Goal: Transaction & Acquisition: Purchase product/service

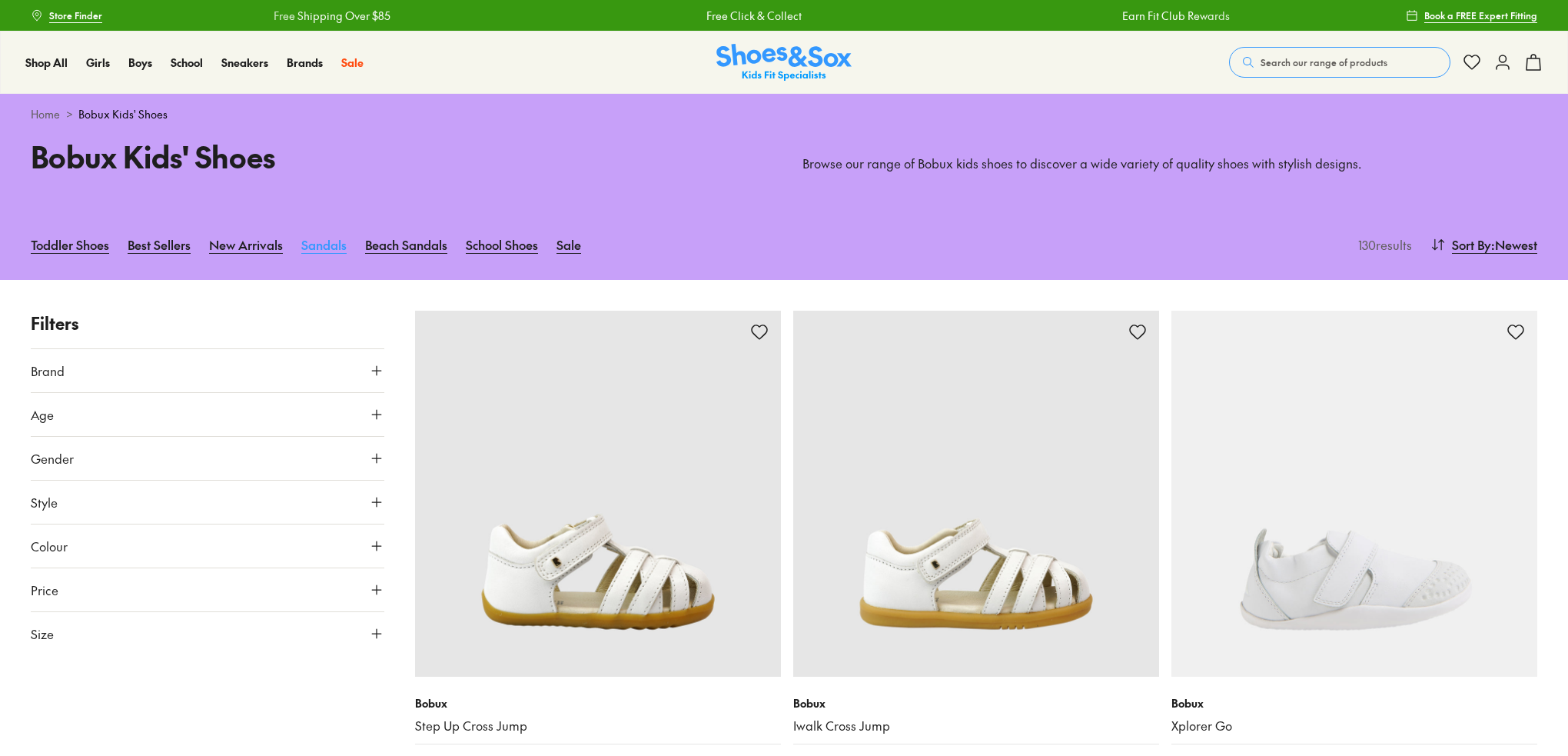
click at [326, 241] on link "Sandals" at bounding box center [324, 244] width 46 height 34
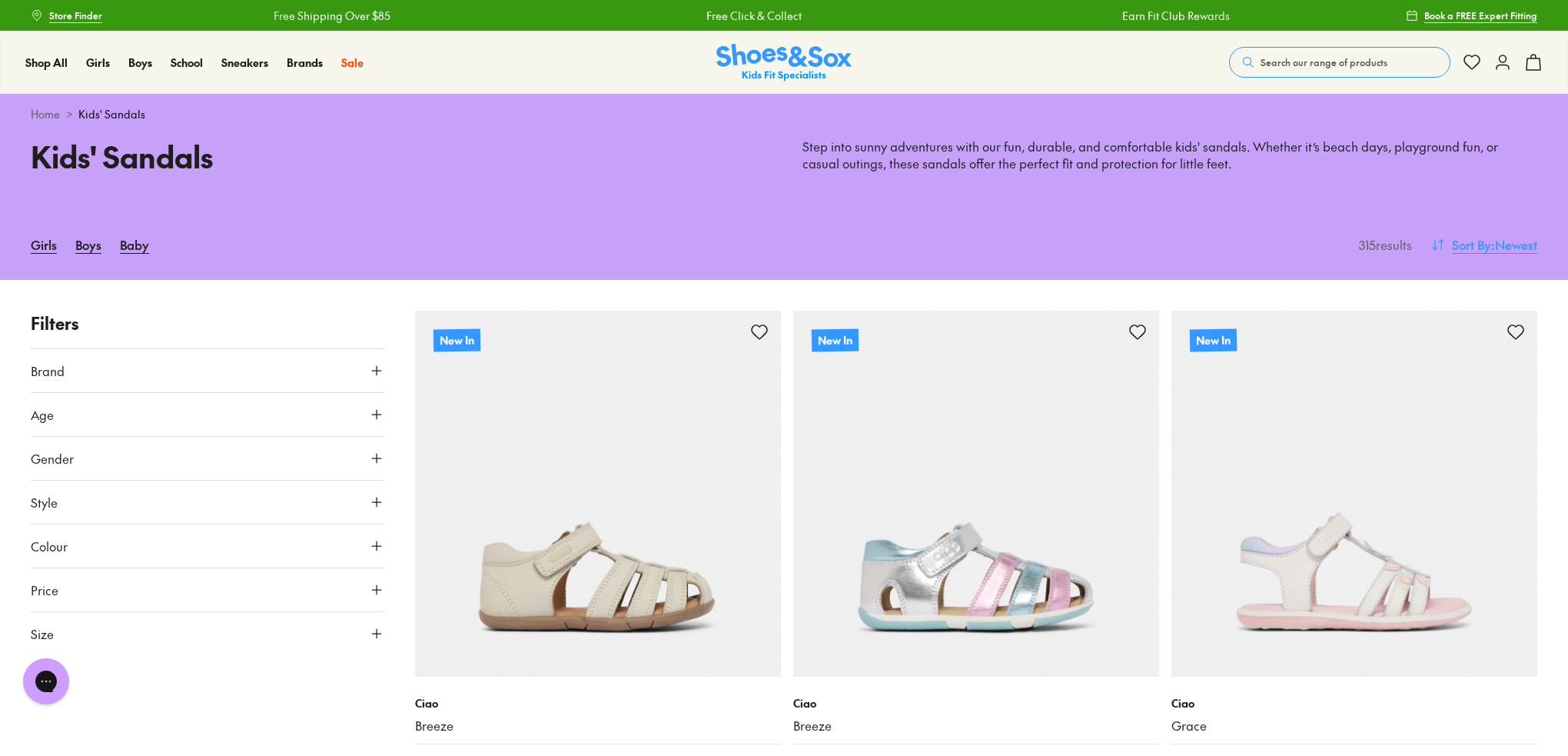
click at [1521, 248] on span ": Newest" at bounding box center [1513, 244] width 46 height 19
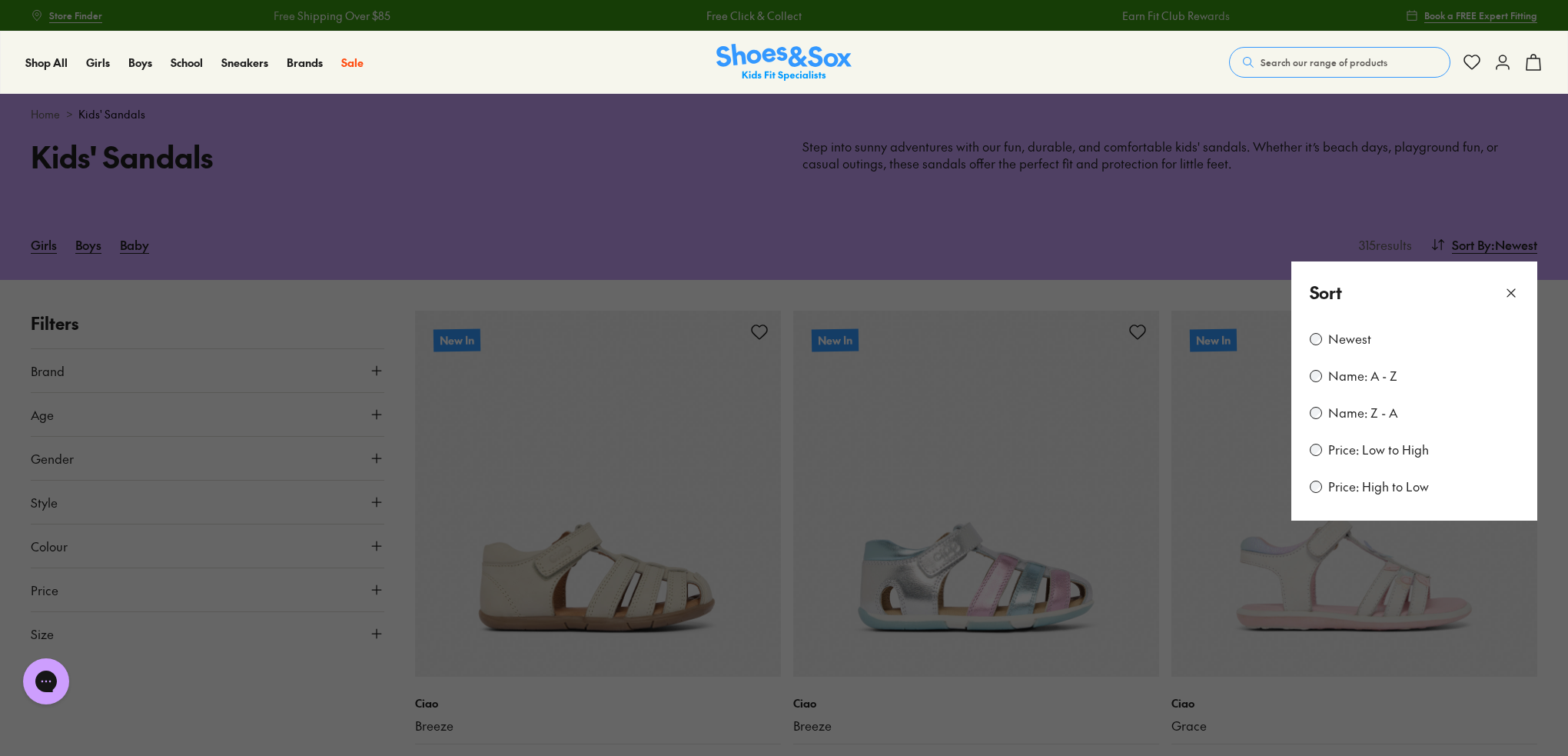
click at [1392, 448] on label "Price: Low to High" at bounding box center [1379, 449] width 101 height 17
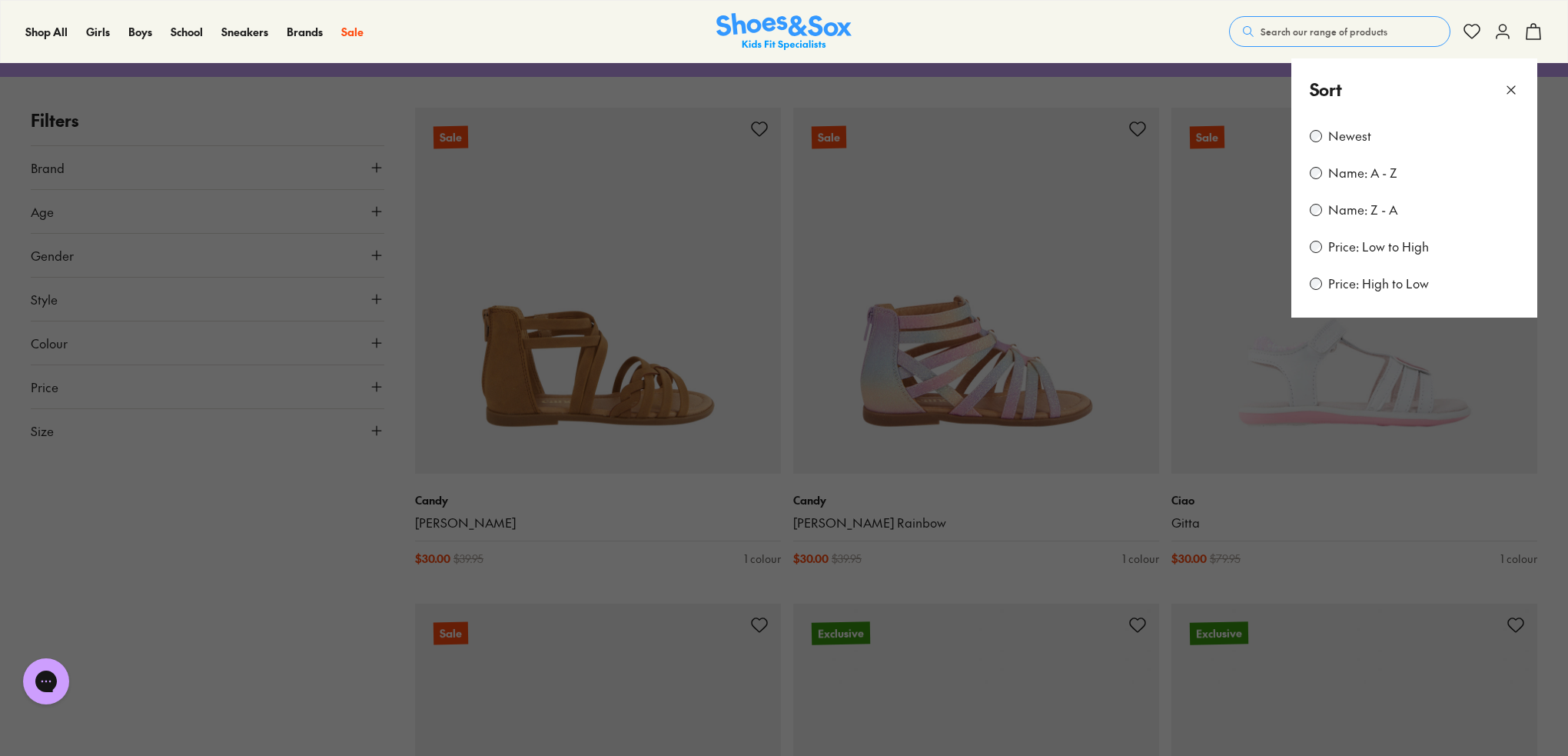
click at [1509, 87] on icon at bounding box center [1510, 89] width 15 height 15
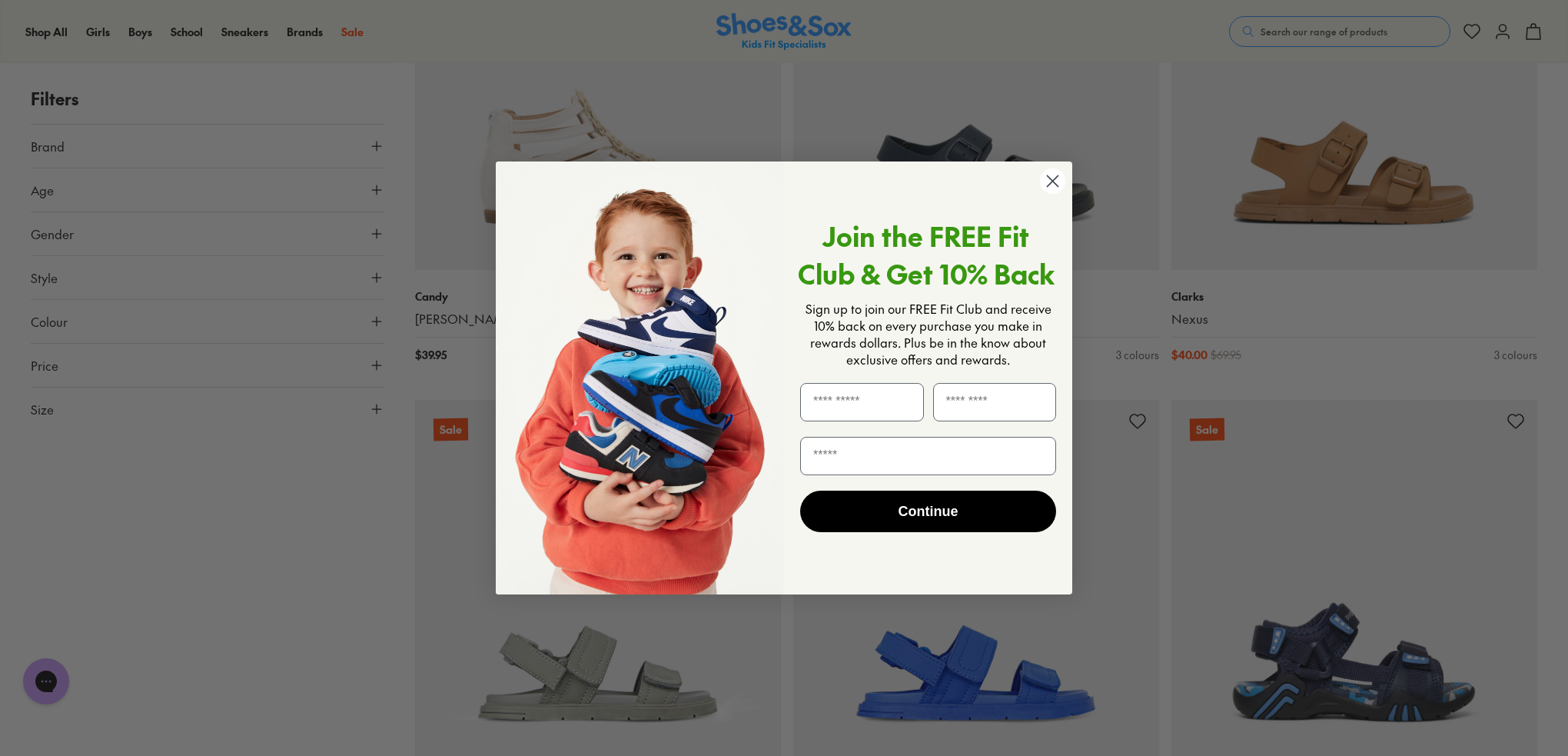
scroll to position [1971, 0]
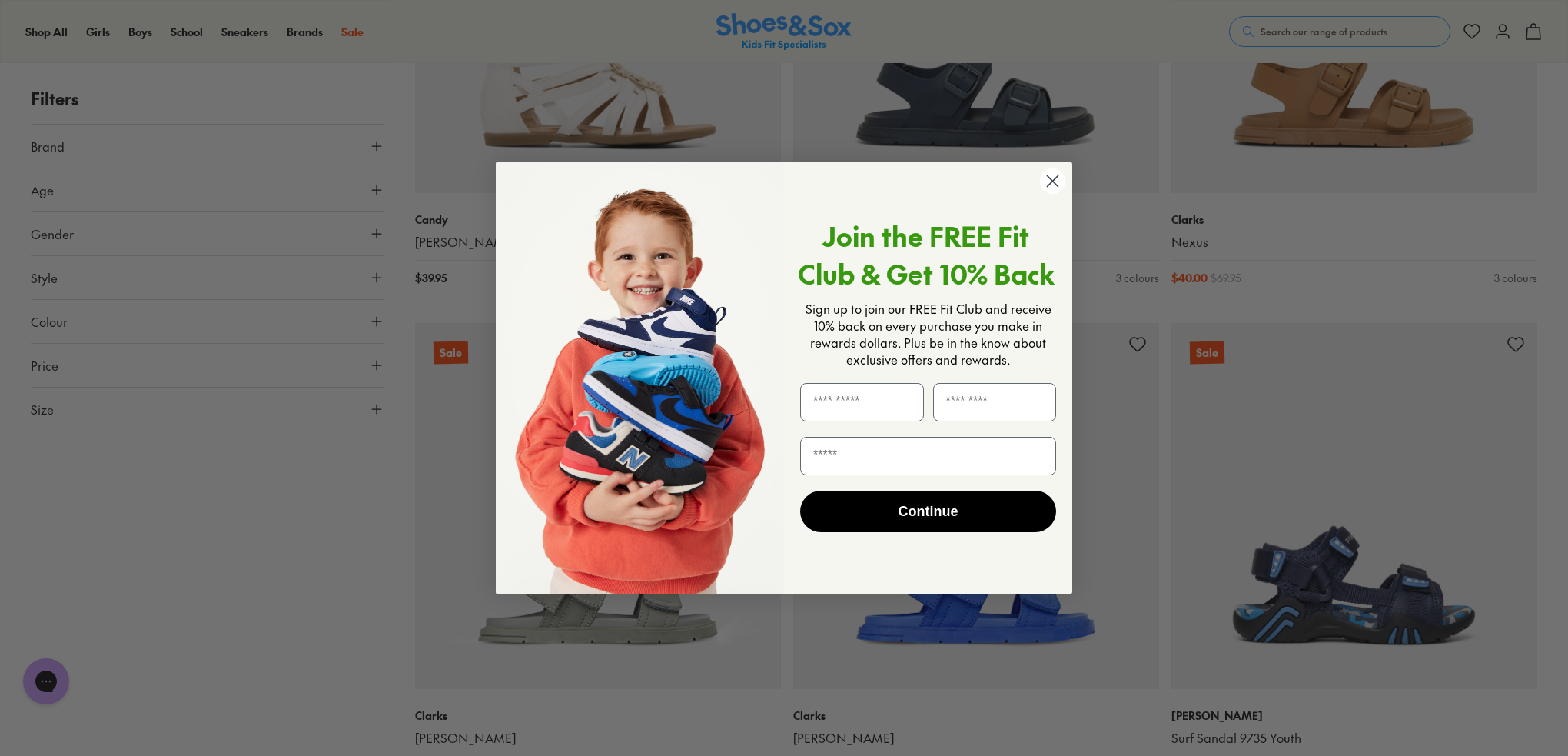
click at [1053, 180] on icon "Close dialog" at bounding box center [1052, 181] width 11 height 11
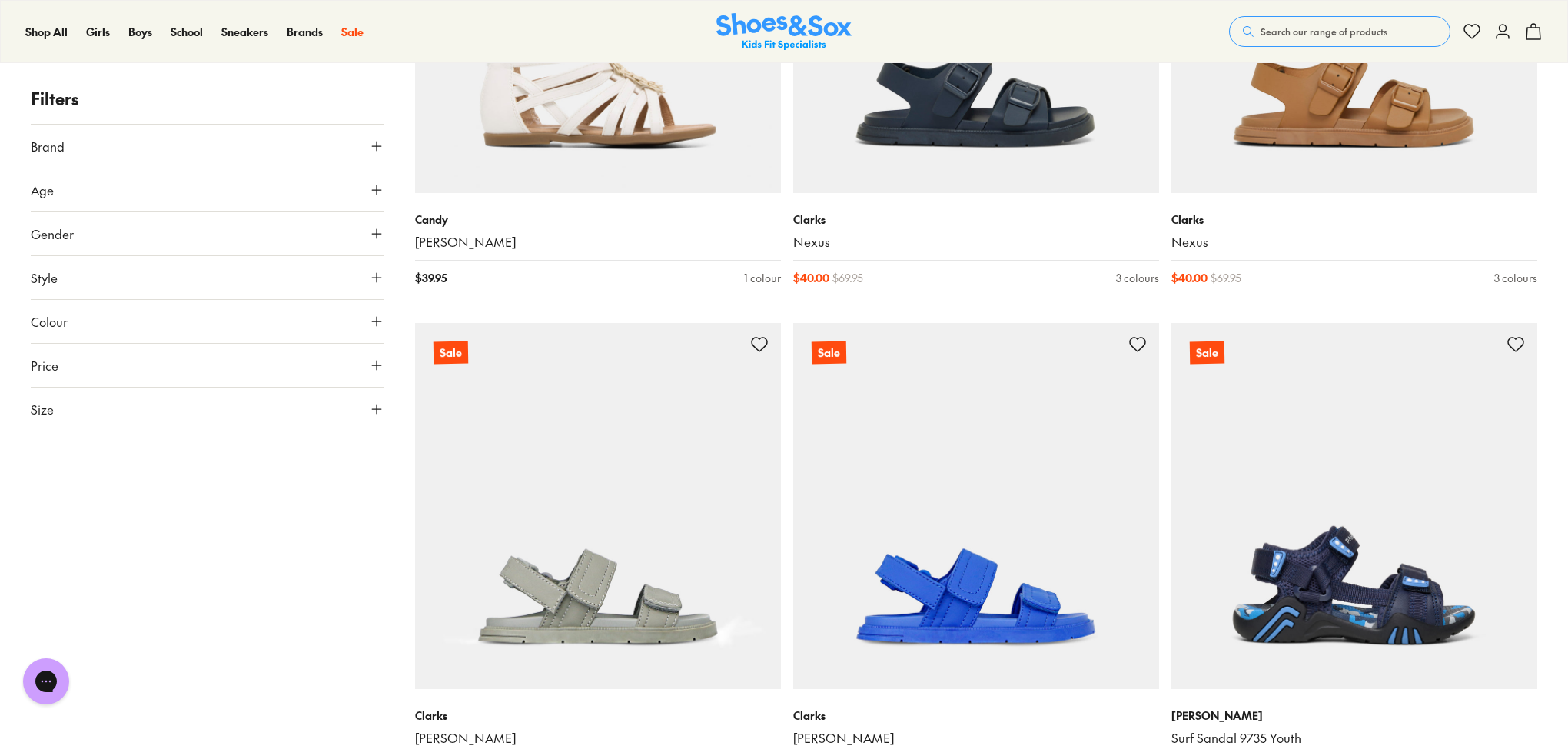
click at [376, 142] on use at bounding box center [376, 146] width 9 height 9
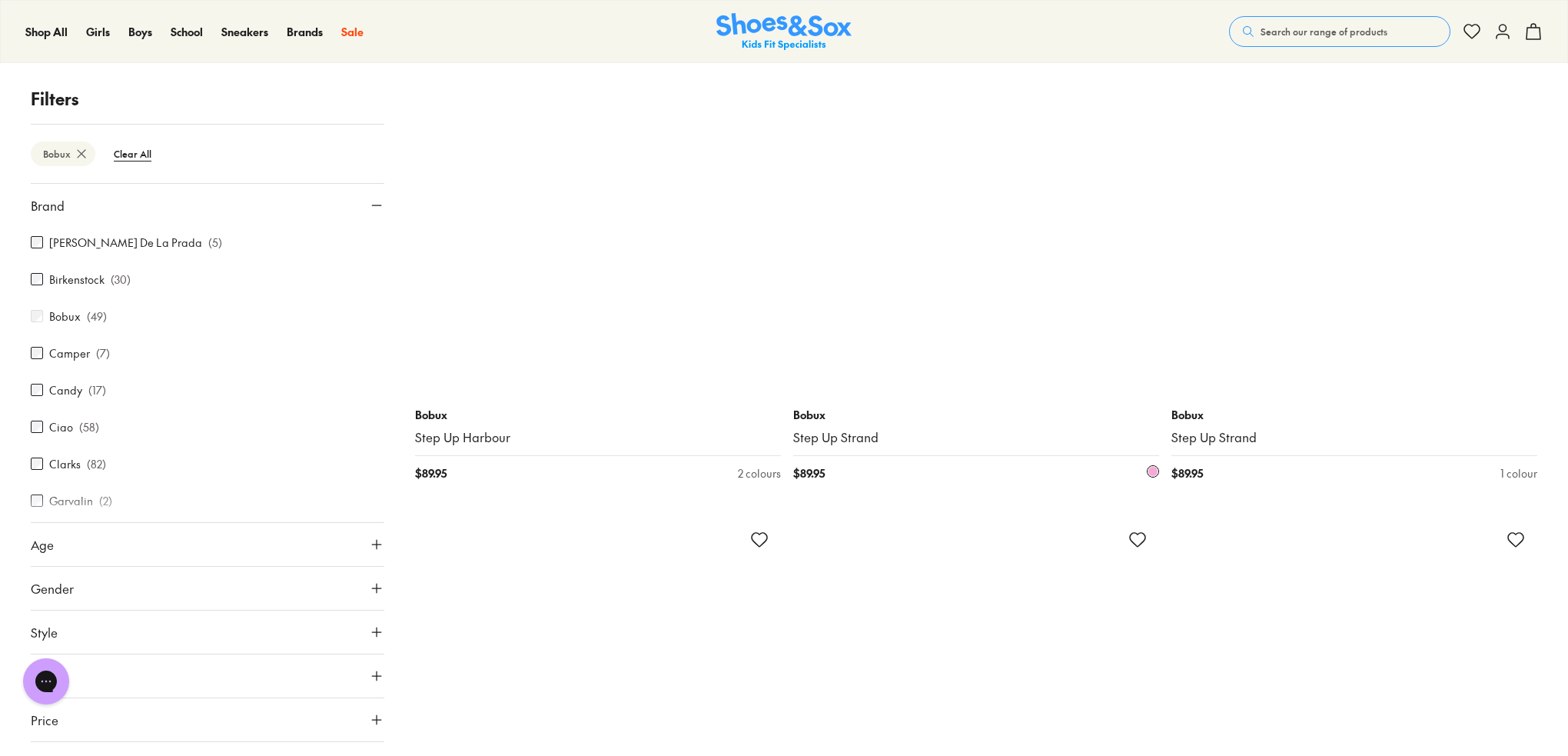
scroll to position [3076, 0]
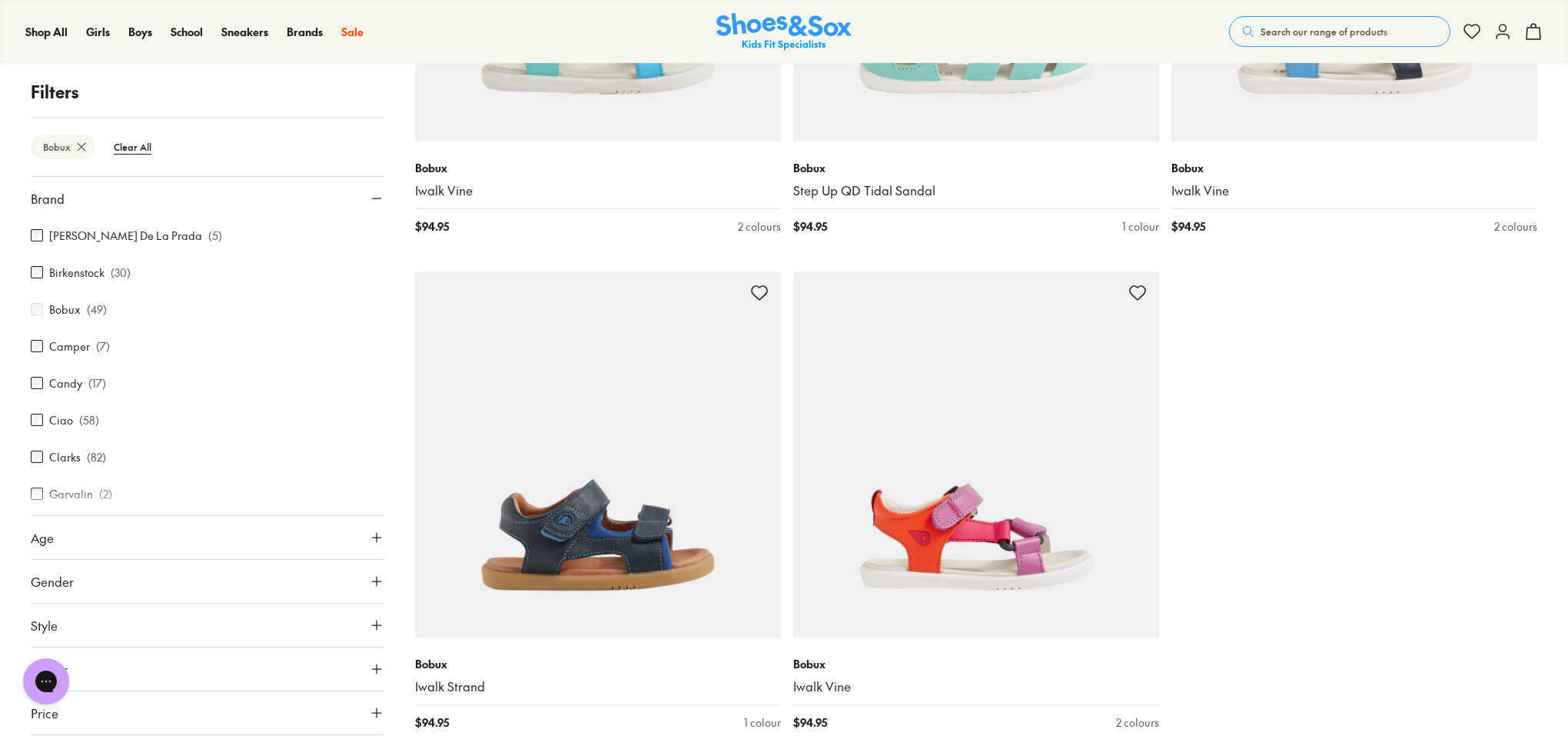
type input "***"
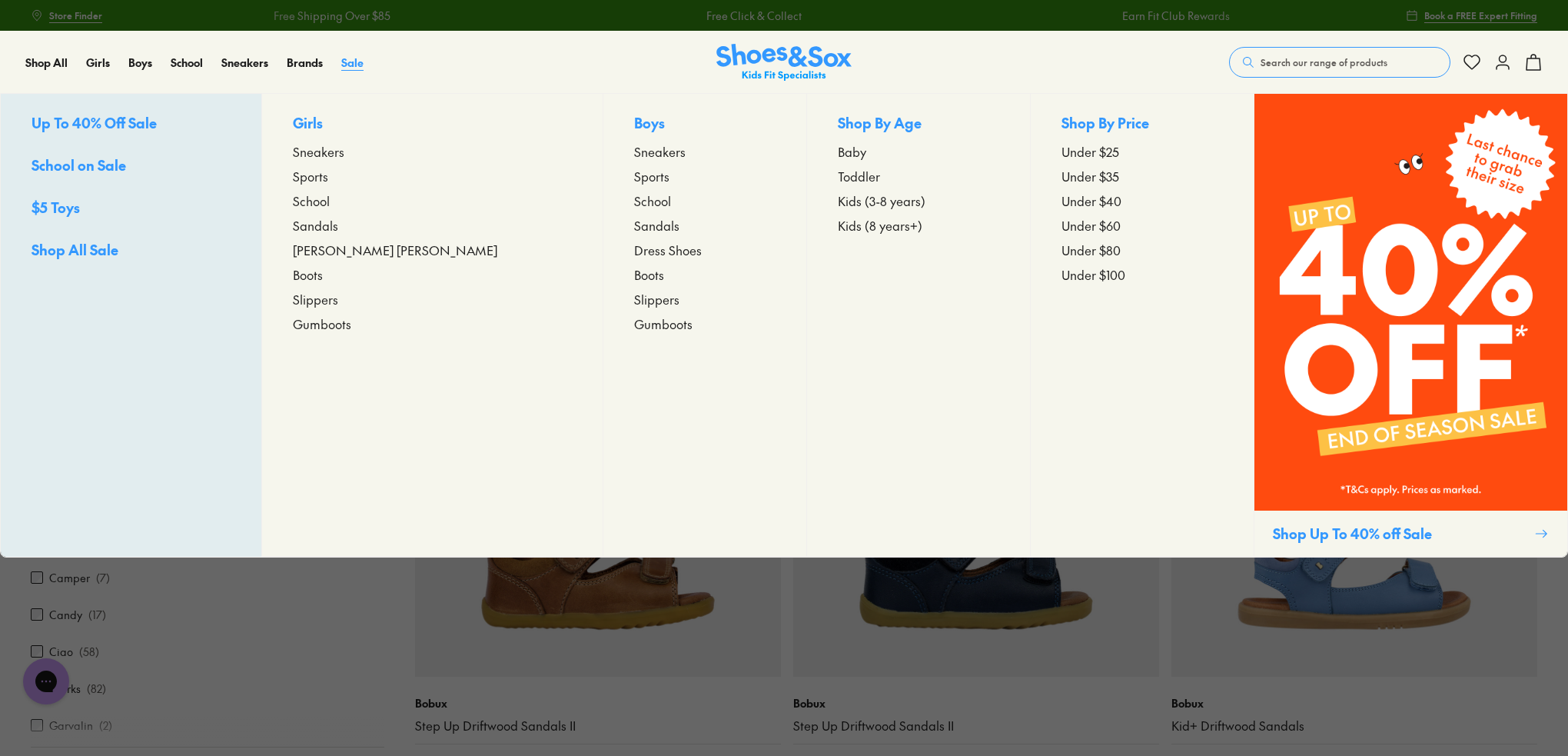
click at [346, 66] on span "Sale" at bounding box center [352, 62] width 22 height 15
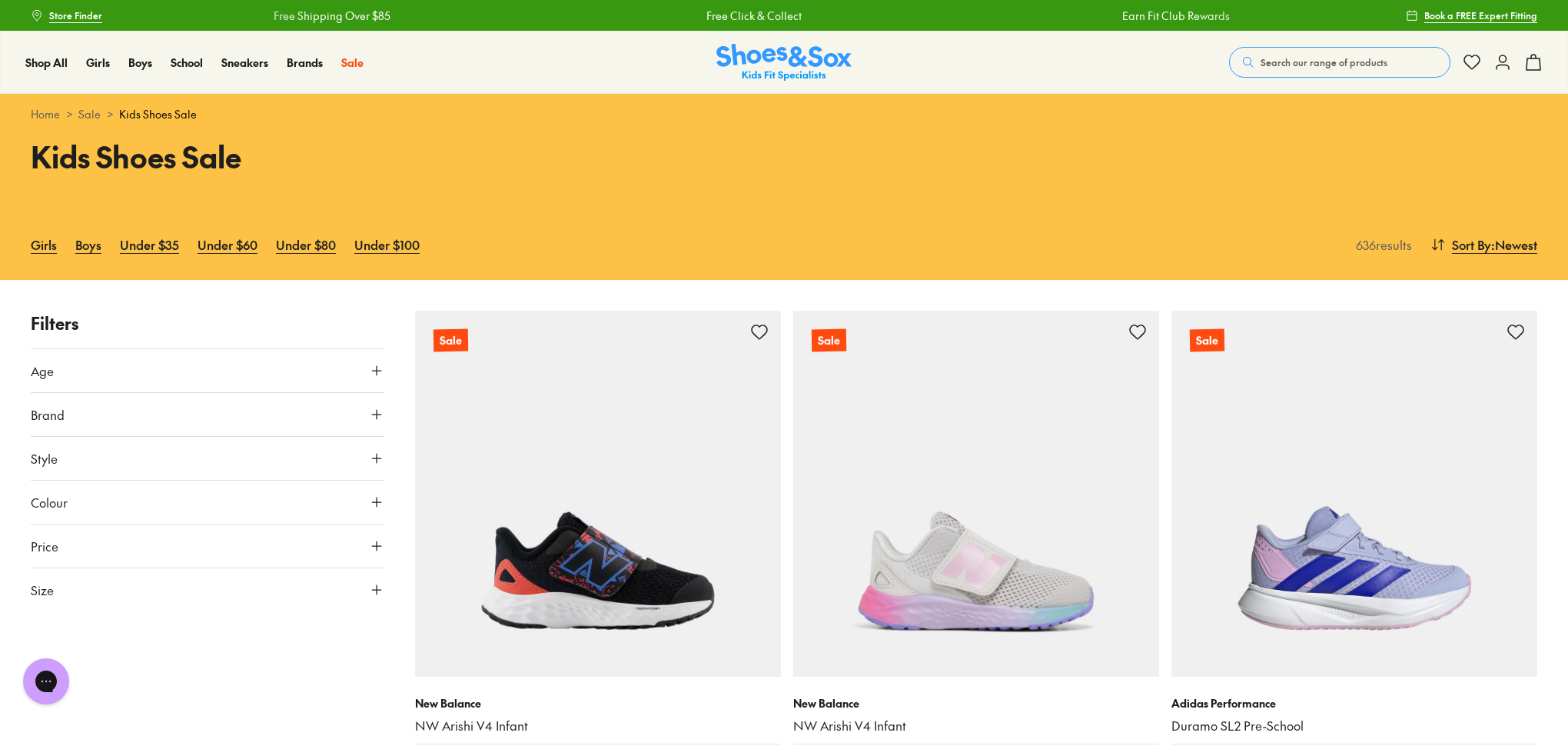
click at [369, 419] on icon at bounding box center [376, 414] width 15 height 15
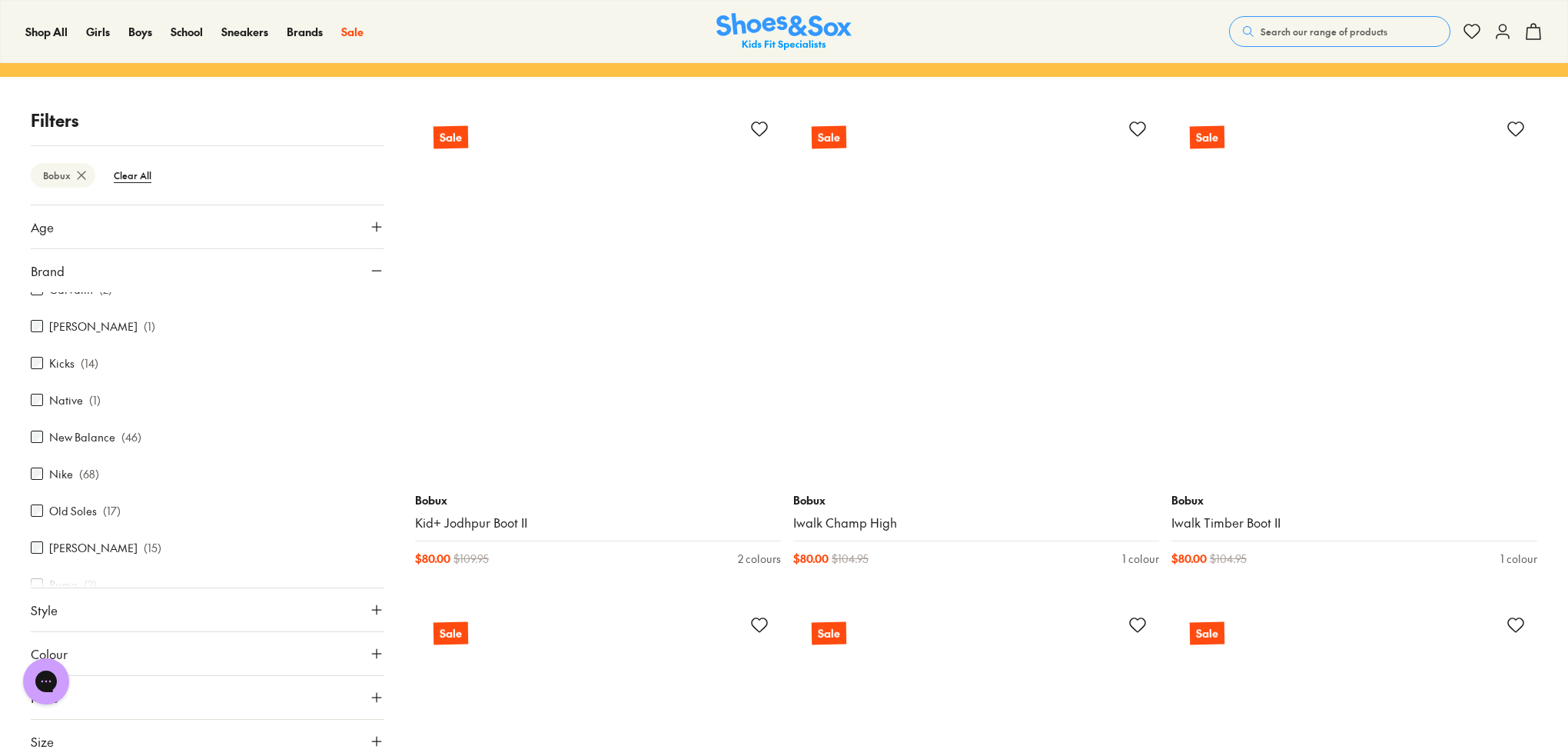
scroll to position [538, 0]
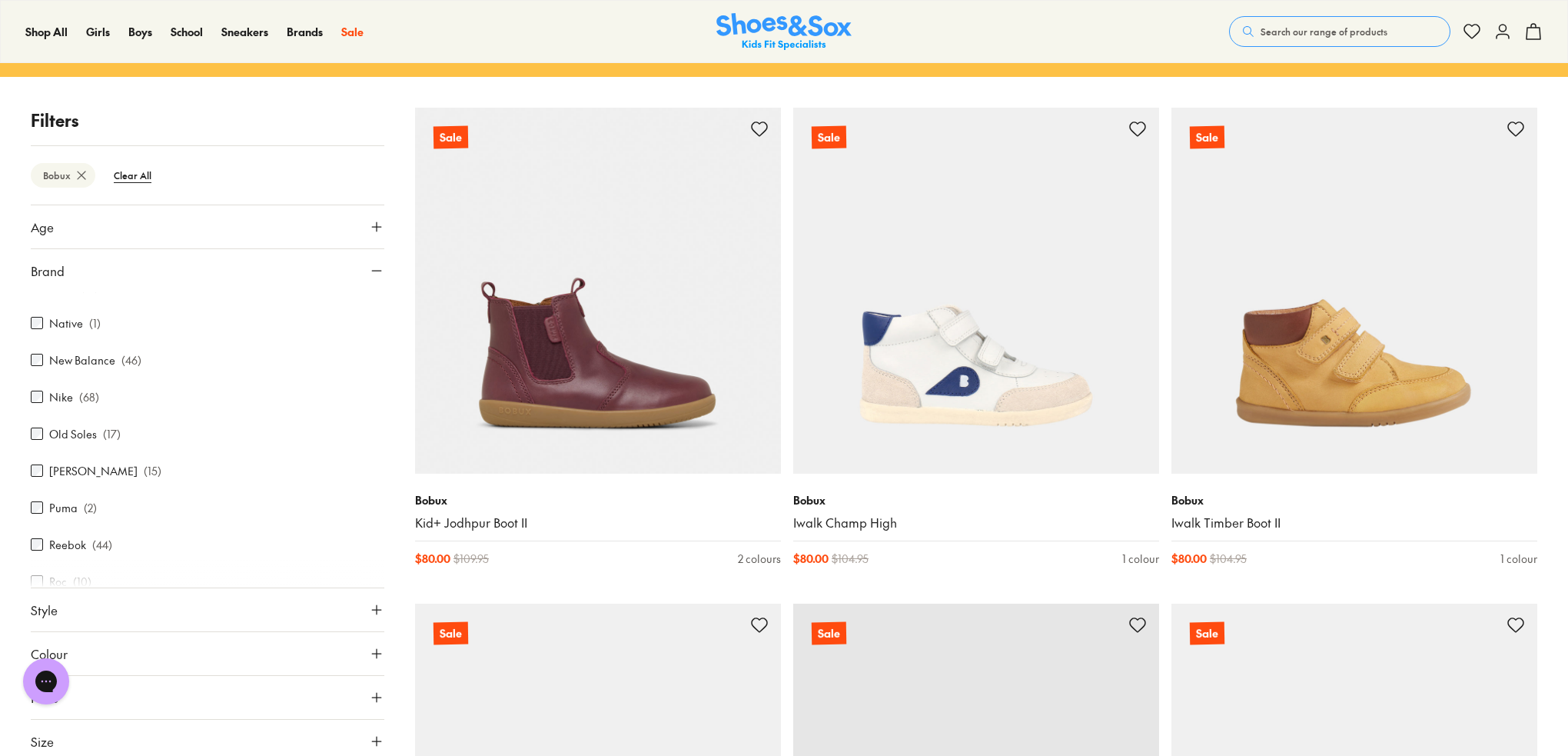
click at [70, 436] on label "Old Soles" at bounding box center [73, 434] width 48 height 16
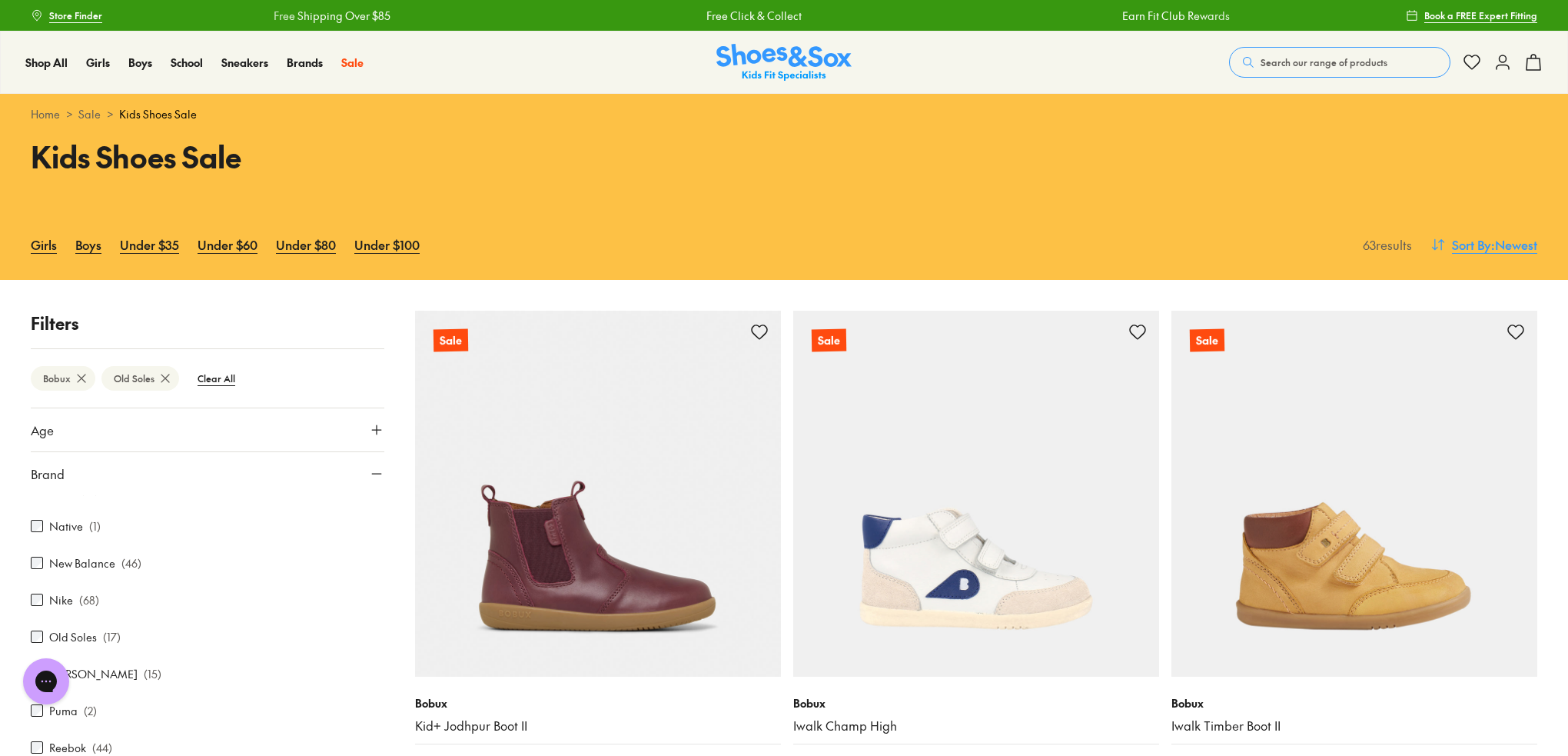
click at [1521, 251] on span ": Newest" at bounding box center [1513, 244] width 46 height 19
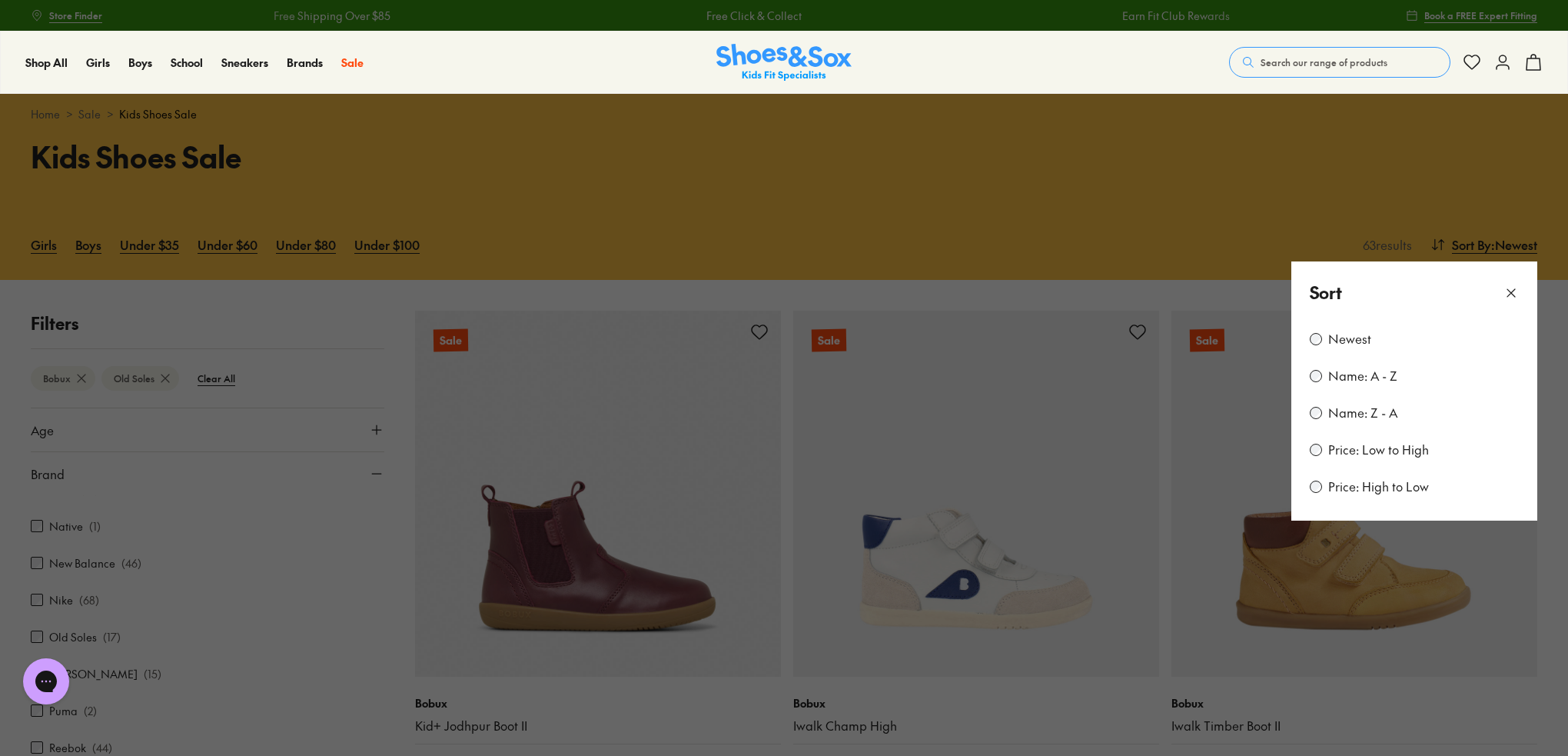
click at [1382, 445] on label "Price: Low to High" at bounding box center [1379, 449] width 101 height 17
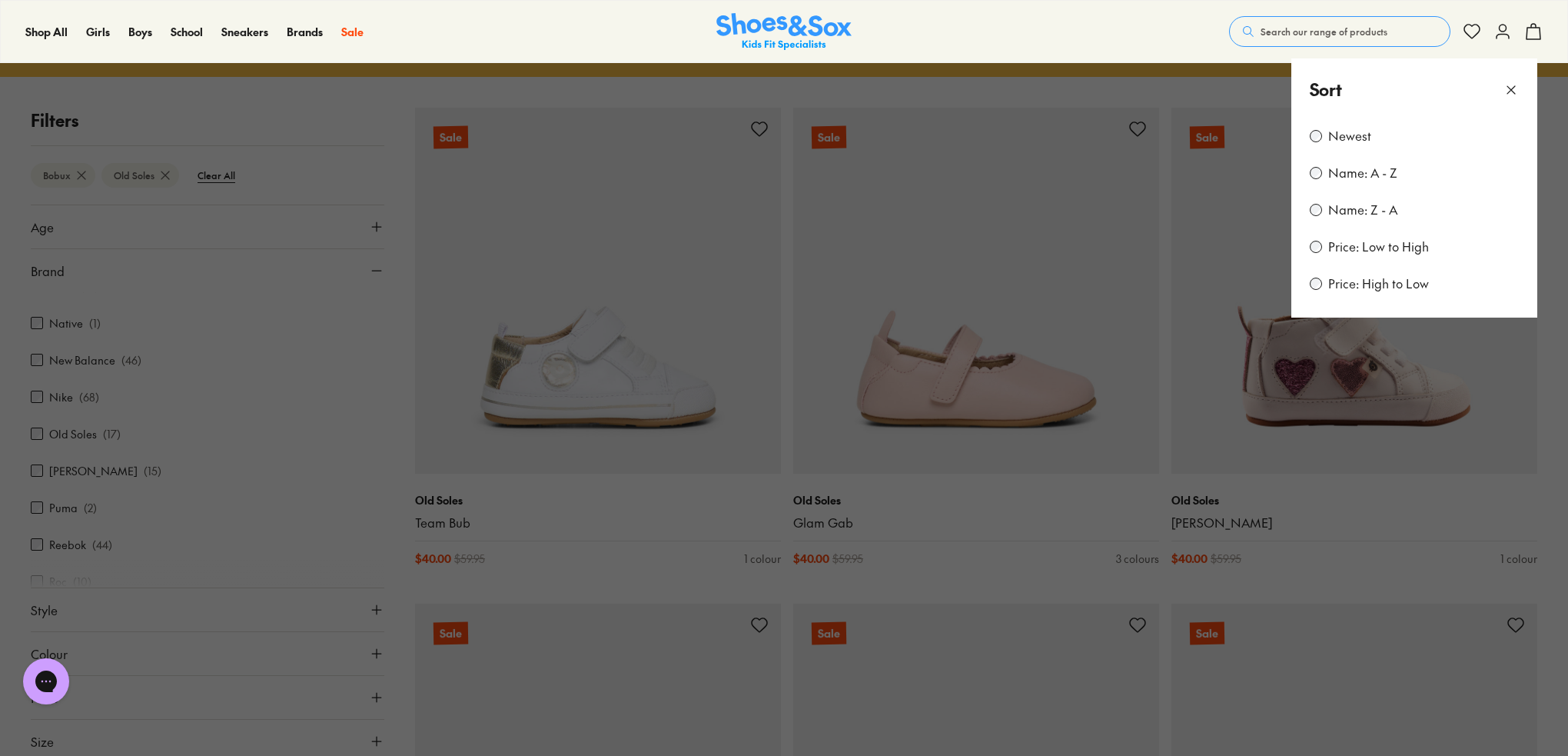
click at [1550, 413] on button at bounding box center [784, 378] width 1568 height 756
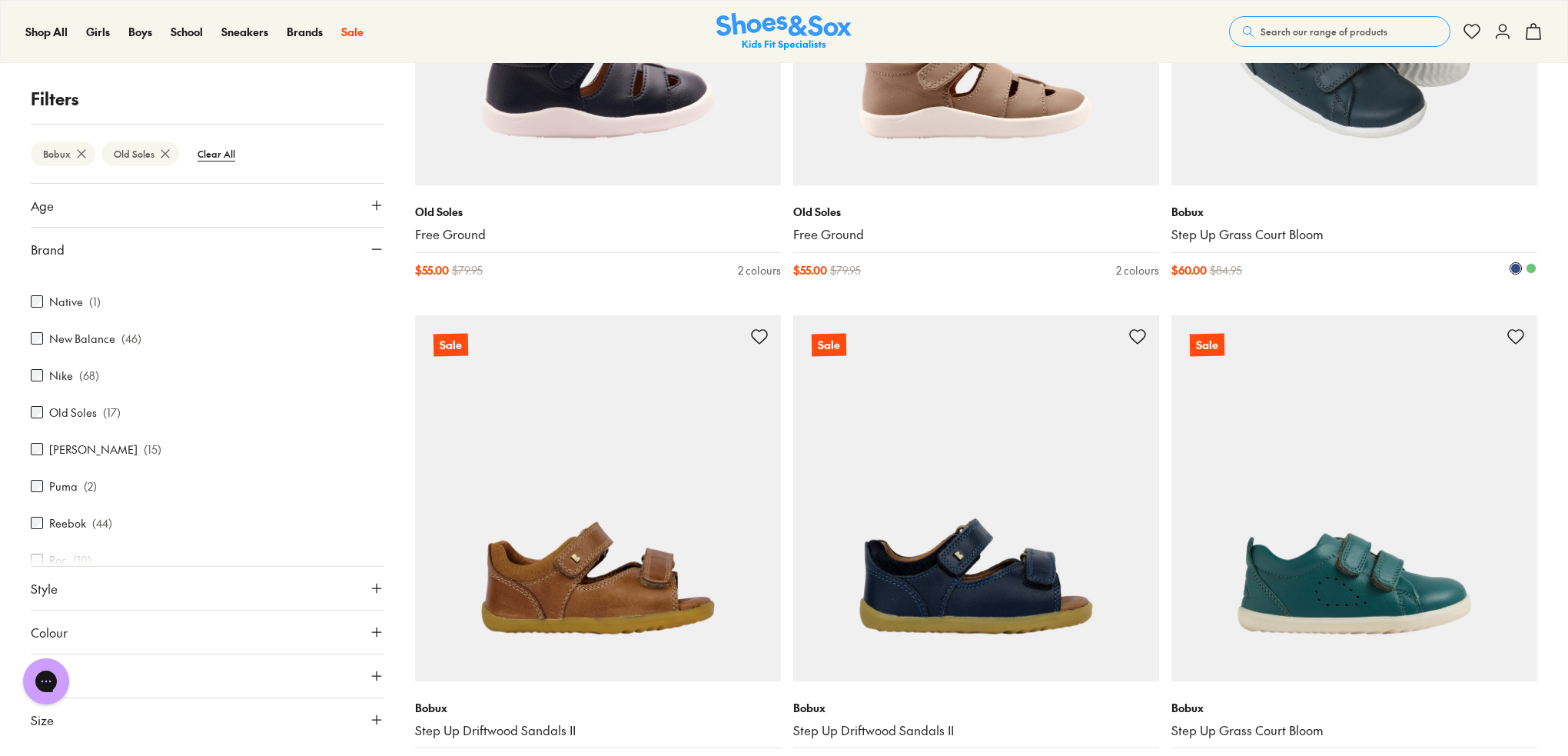
scroll to position [3048, 0]
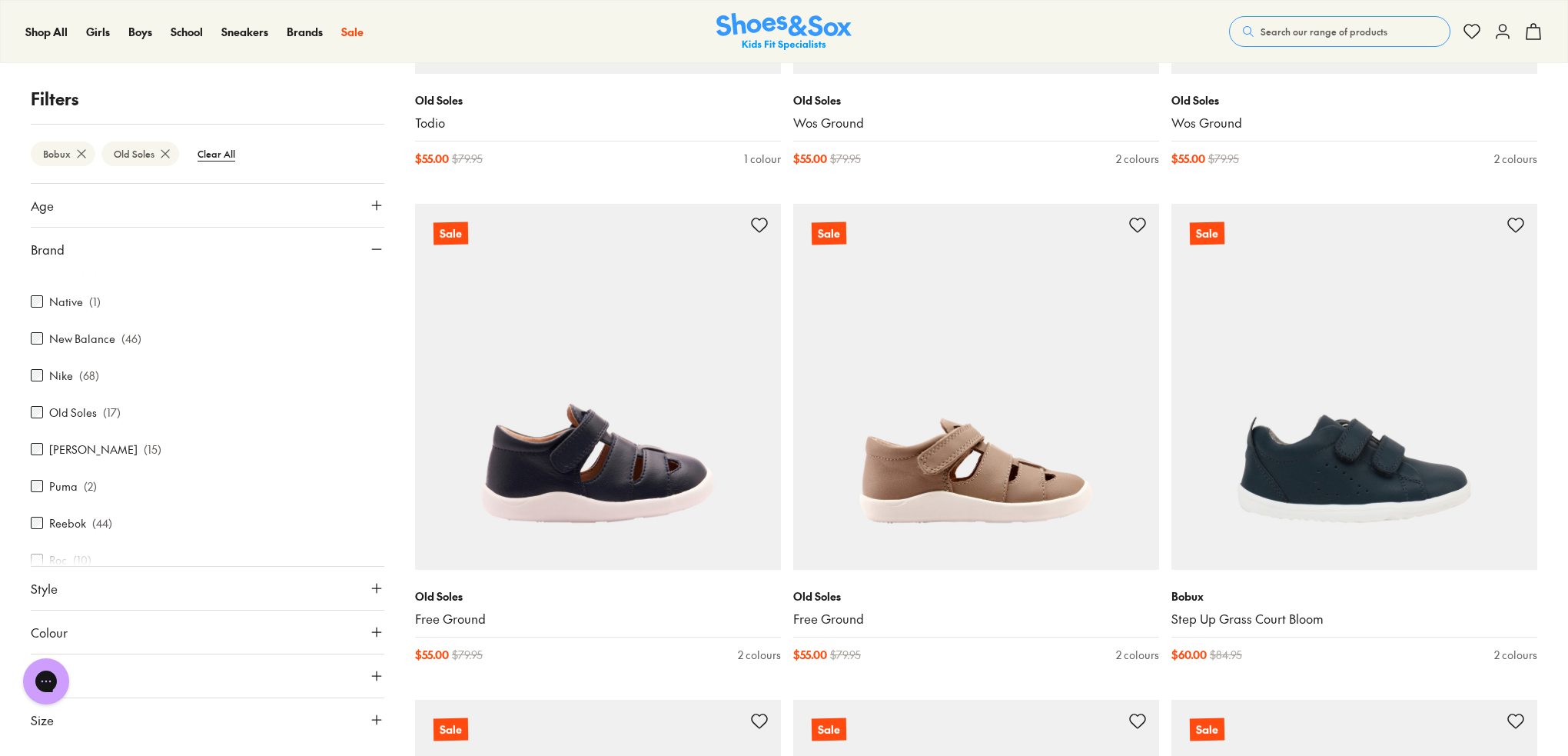
scroll to position [2663, 0]
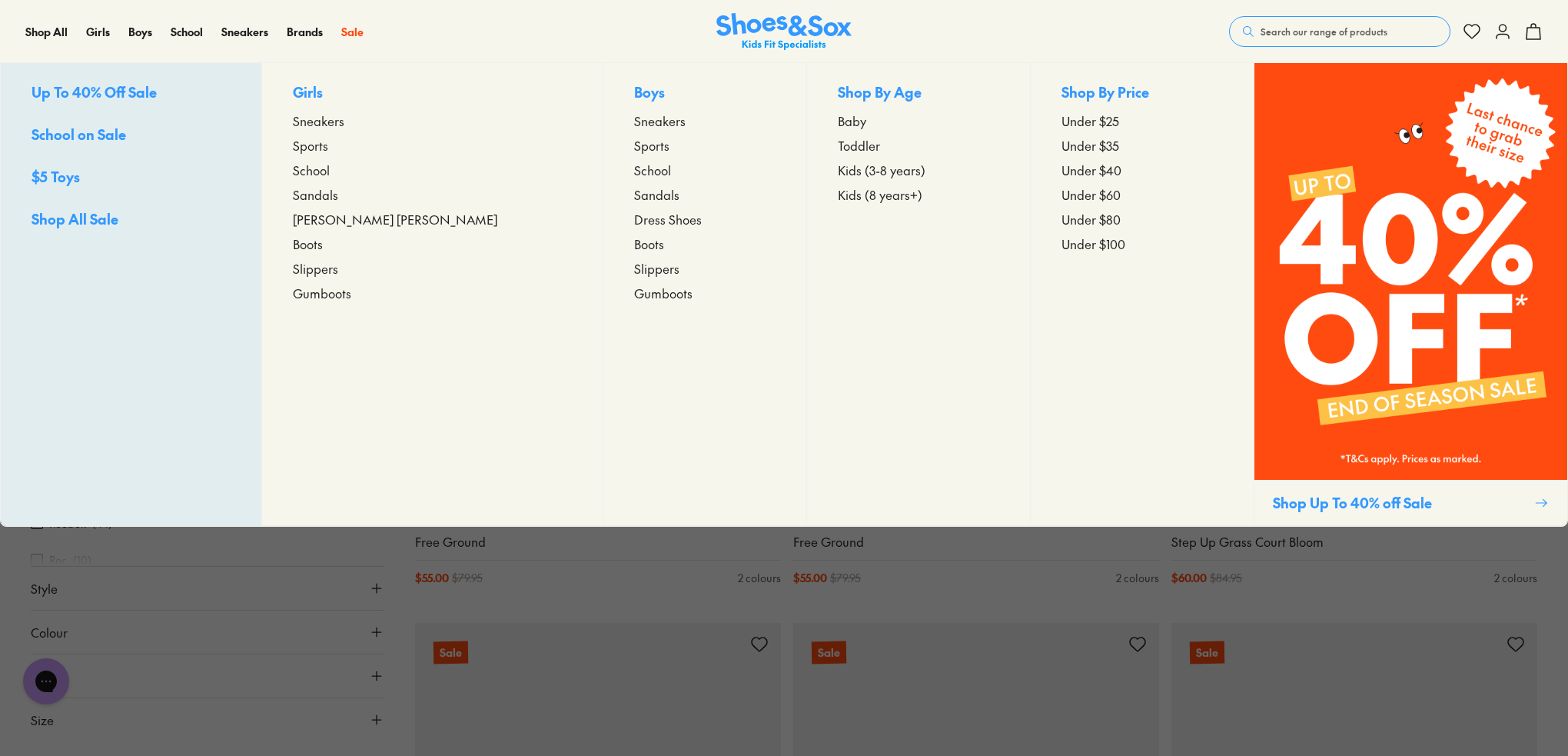
click at [838, 119] on span "Baby" at bounding box center [852, 120] width 29 height 19
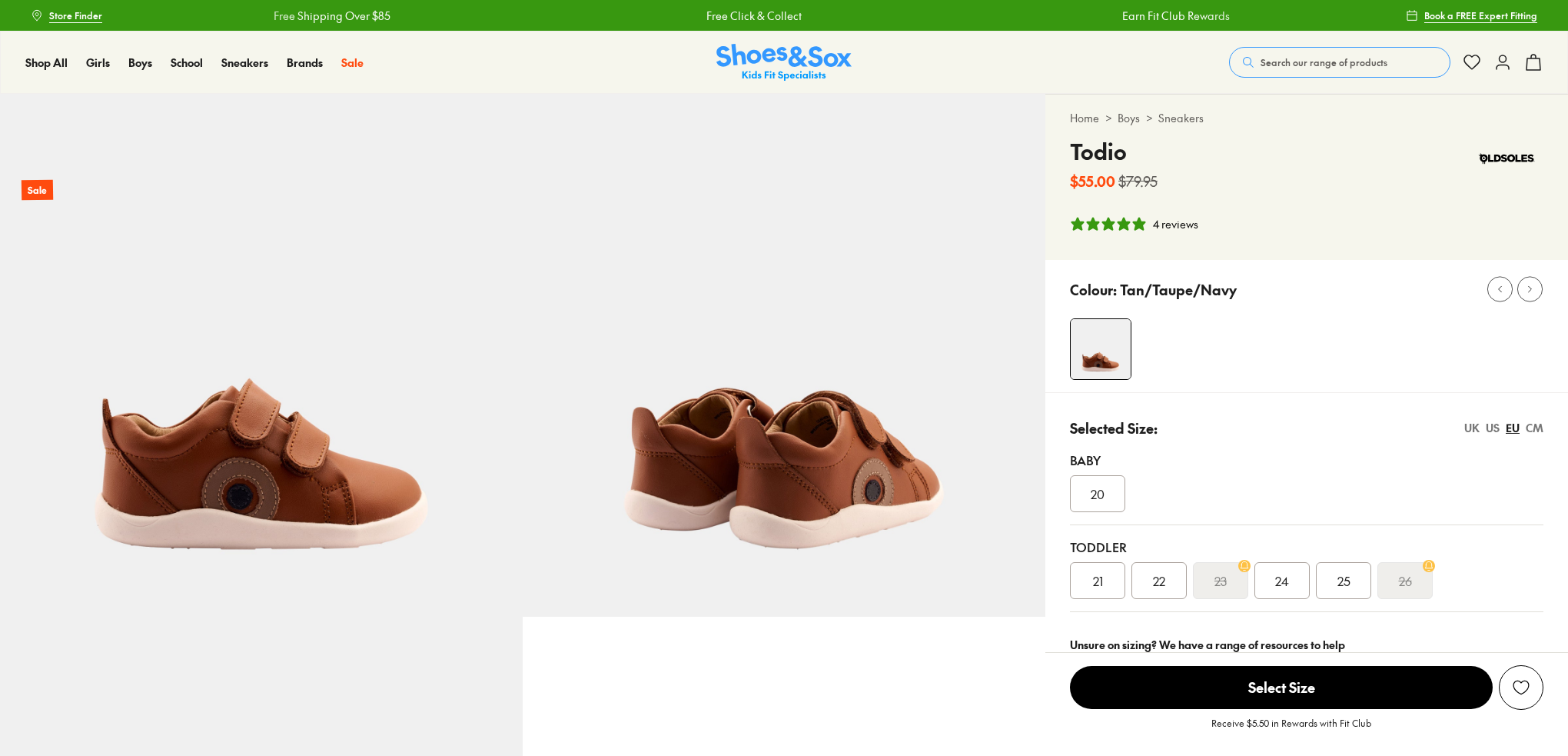
select select "*"
click at [1180, 227] on div "4 reviews" at bounding box center [1175, 224] width 46 height 16
click at [842, 511] on img at bounding box center [784, 355] width 523 height 523
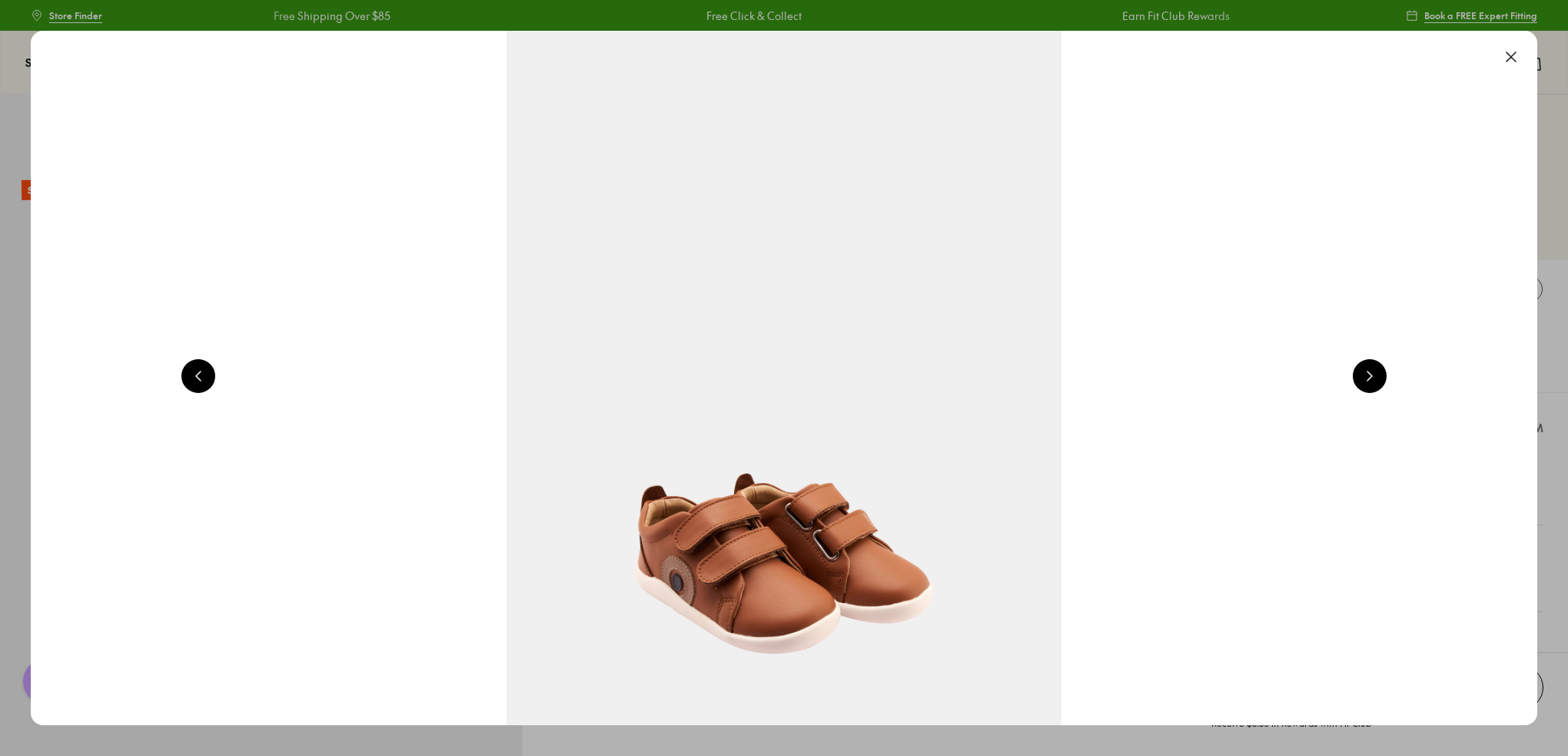
scroll to position [0, 3025]
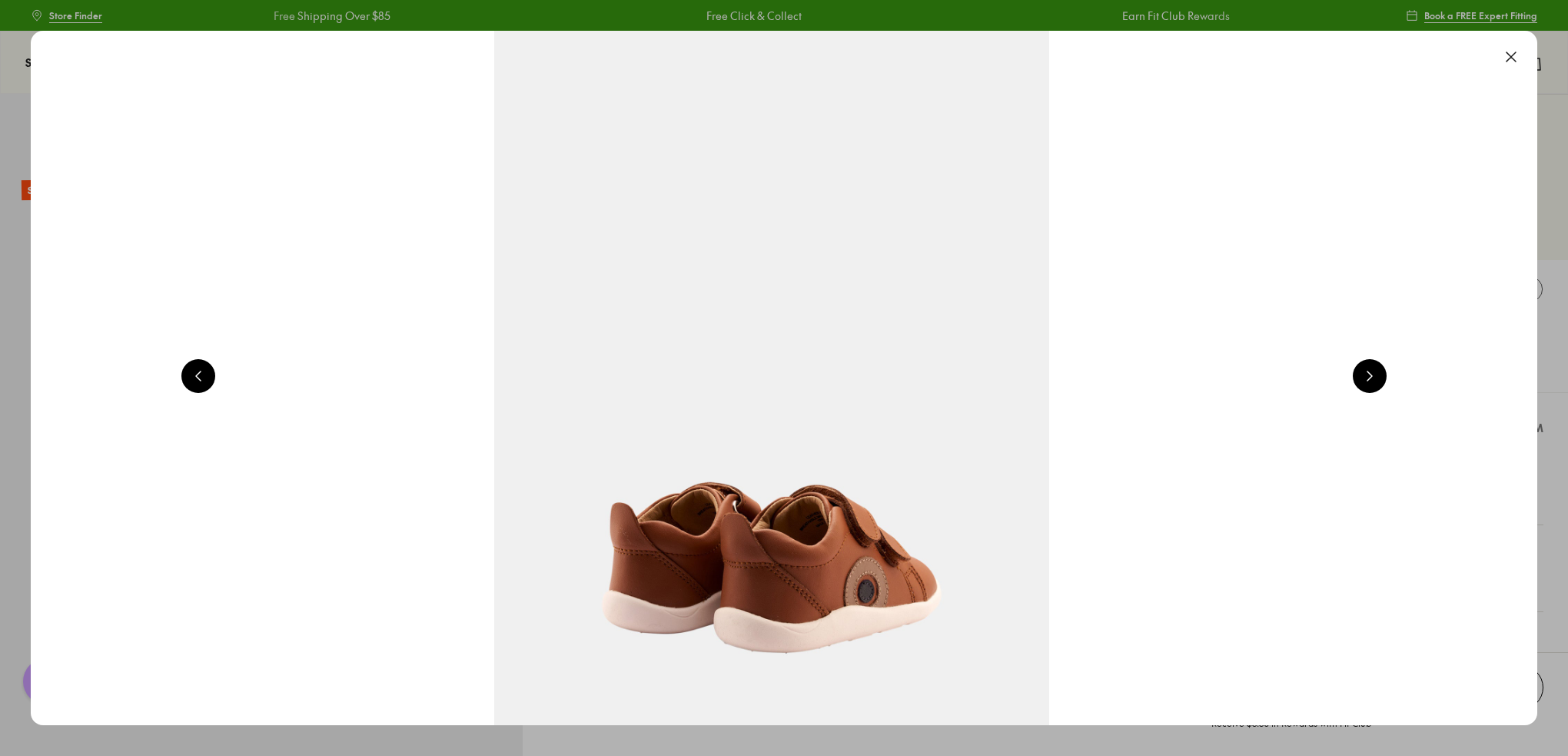
click at [1375, 377] on button at bounding box center [1370, 376] width 34 height 34
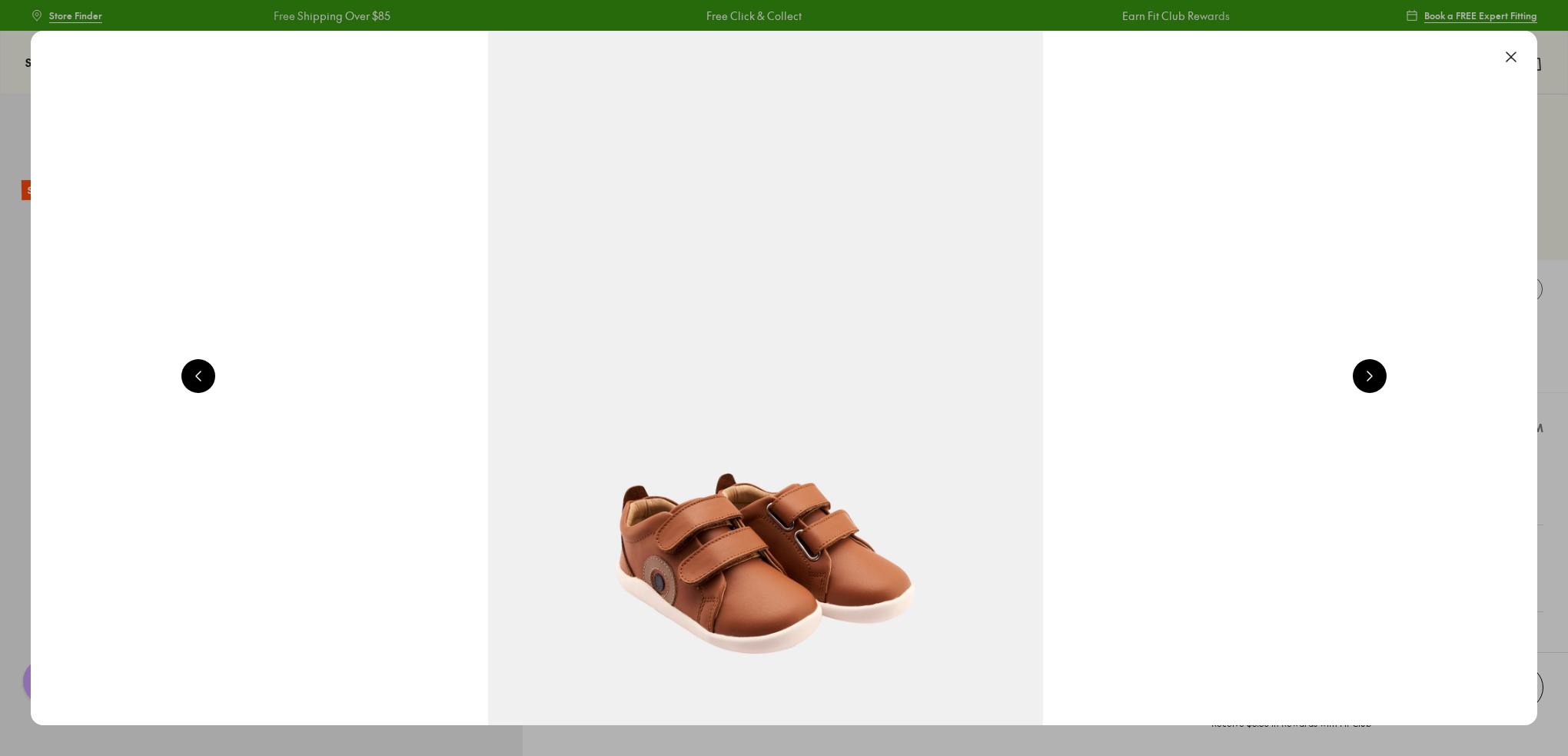
click at [1375, 377] on button at bounding box center [1370, 376] width 34 height 34
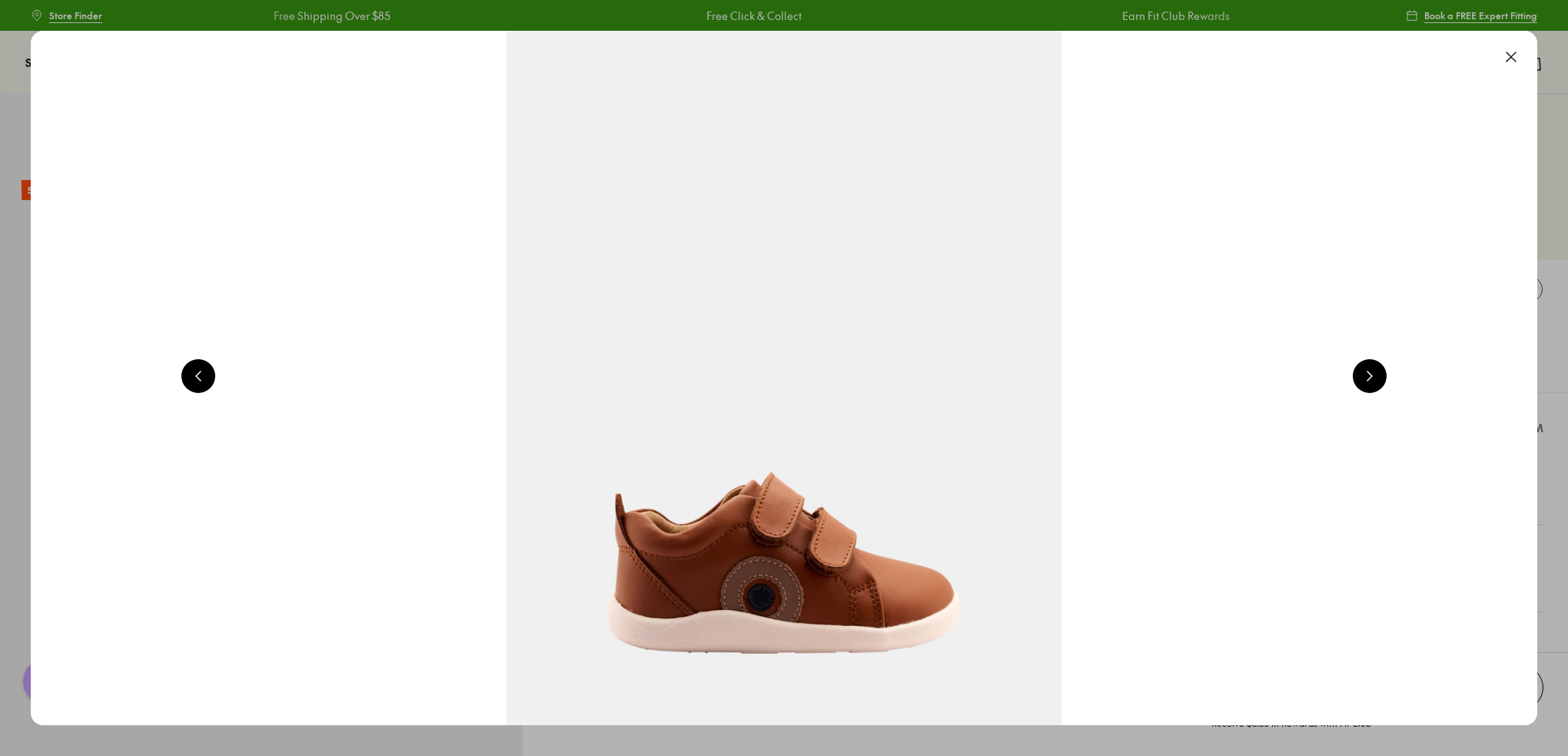
click at [1375, 377] on button at bounding box center [1370, 376] width 34 height 34
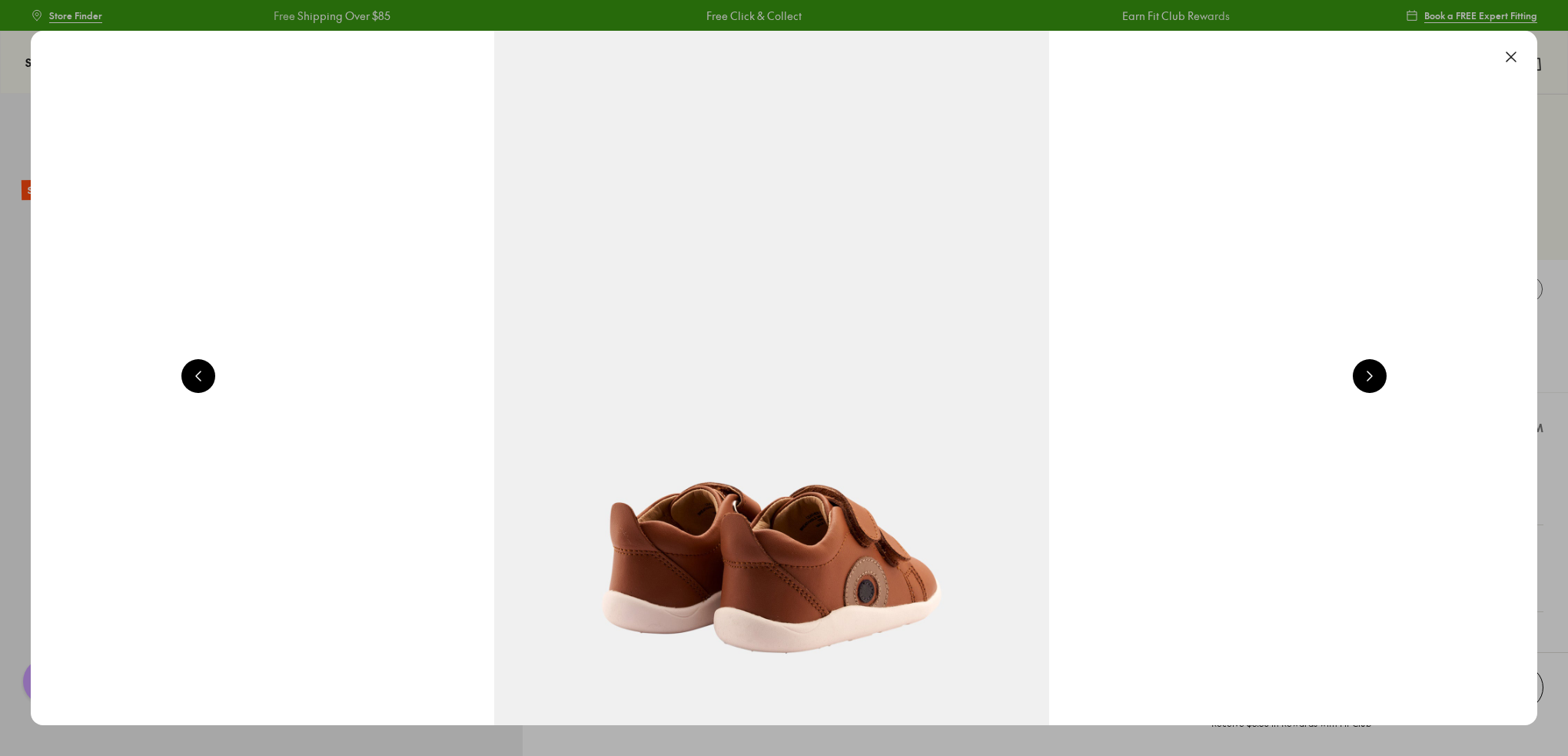
click at [1521, 59] on button at bounding box center [1510, 57] width 34 height 34
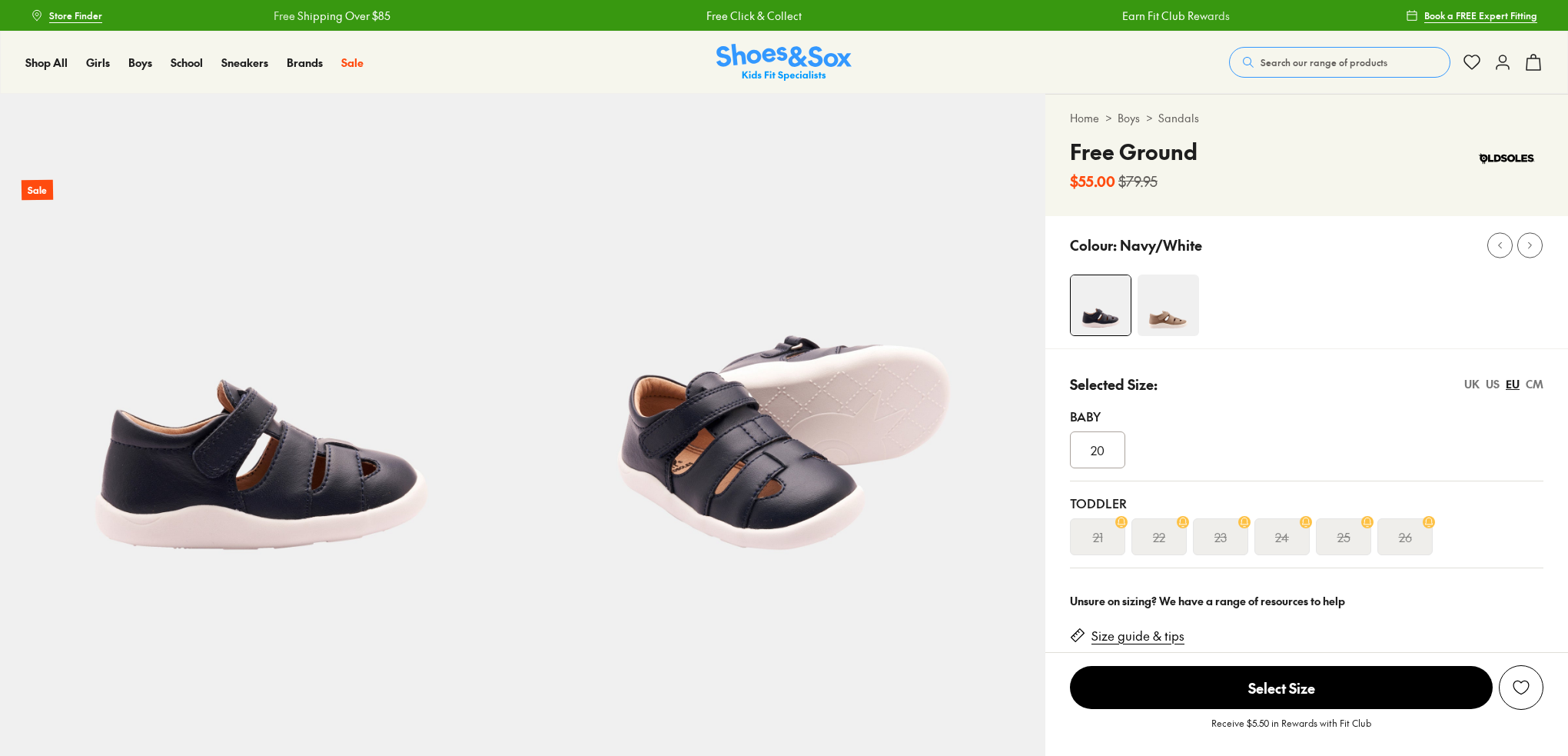
select select "*"
click at [1173, 306] on img at bounding box center [1168, 306] width 61 height 62
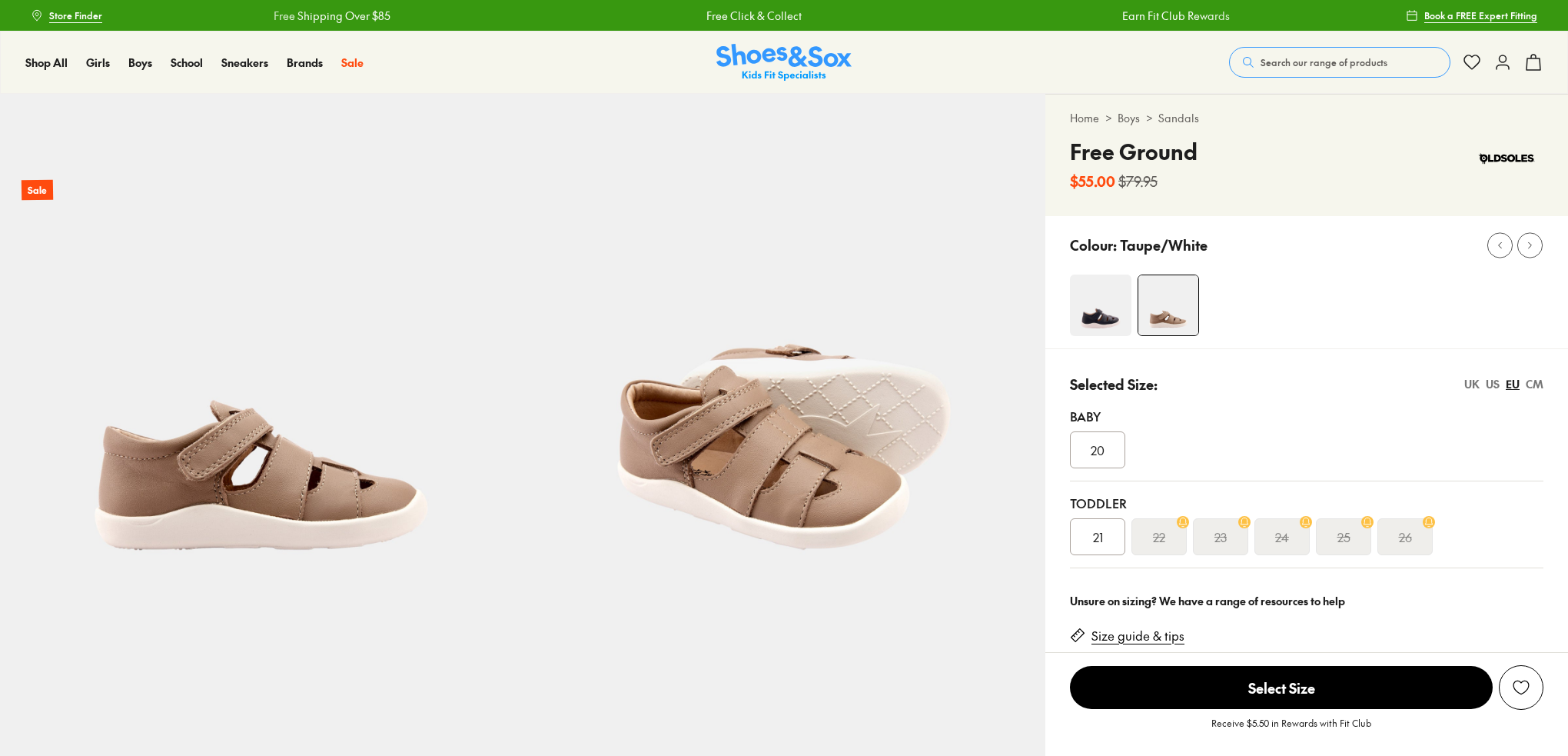
select select "*"
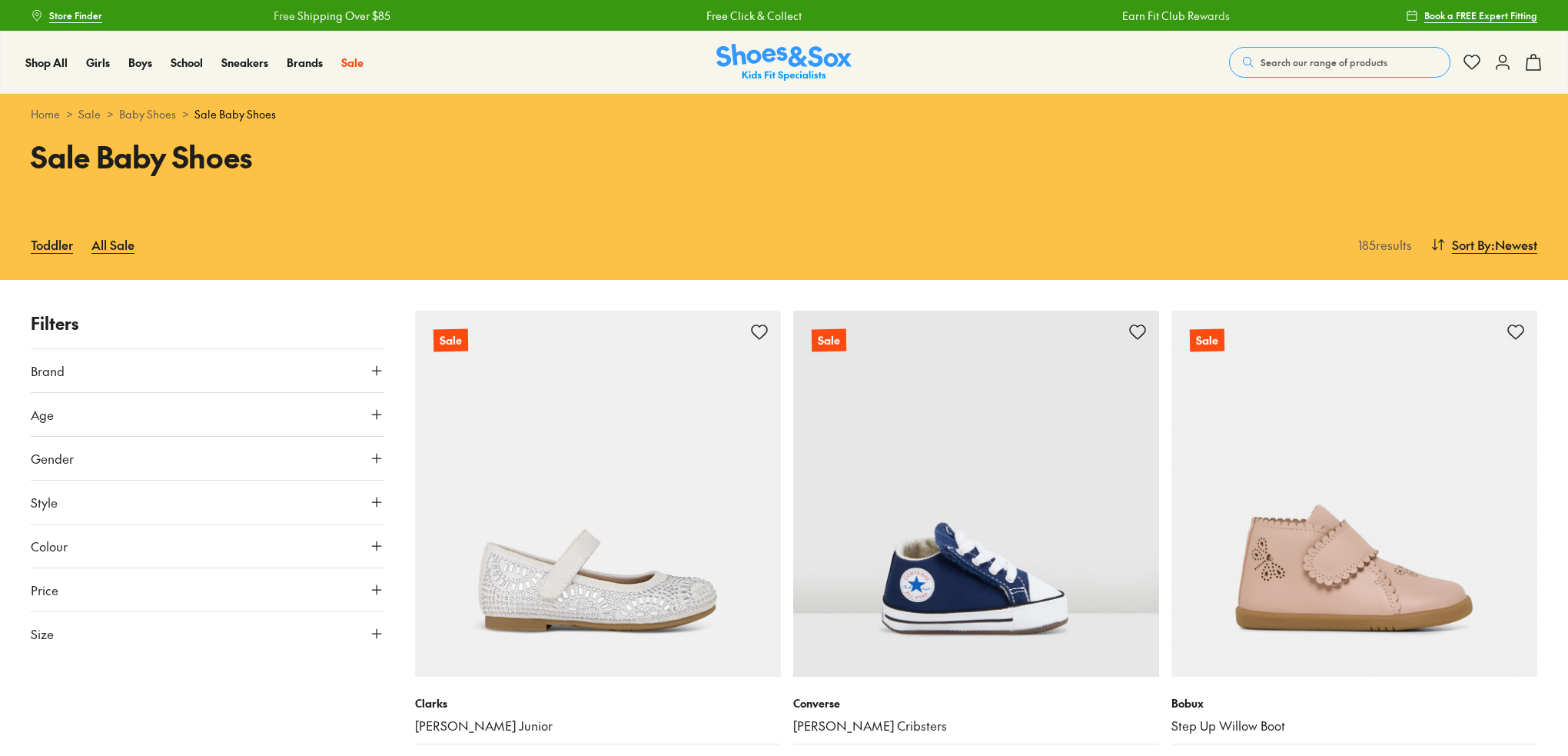
click at [381, 378] on button "Brand" at bounding box center [207, 370] width 353 height 43
click at [84, 518] on div "Bobux ( 18 )" at bounding box center [207, 518] width 353 height 19
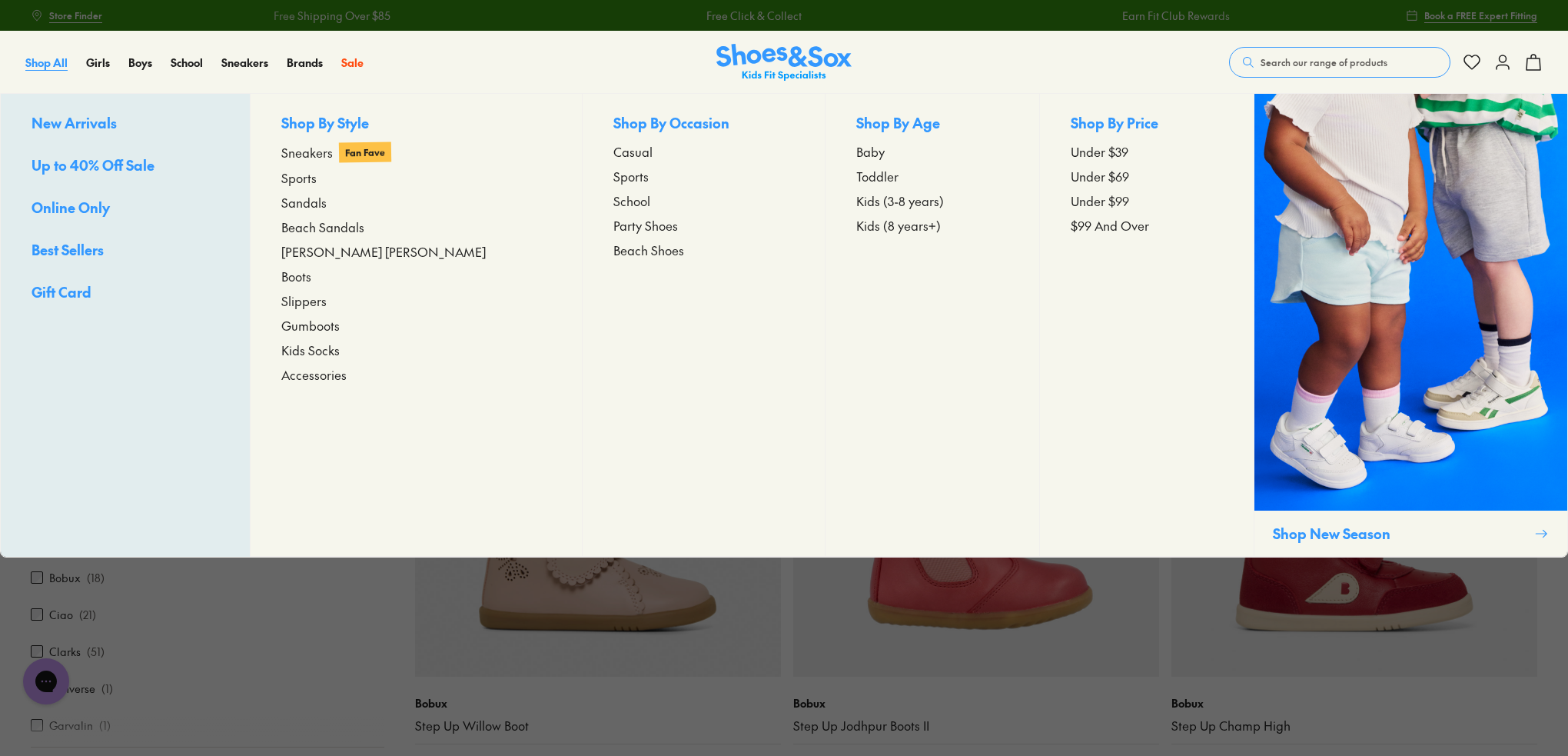
click at [55, 61] on span "Shop All" at bounding box center [47, 62] width 43 height 15
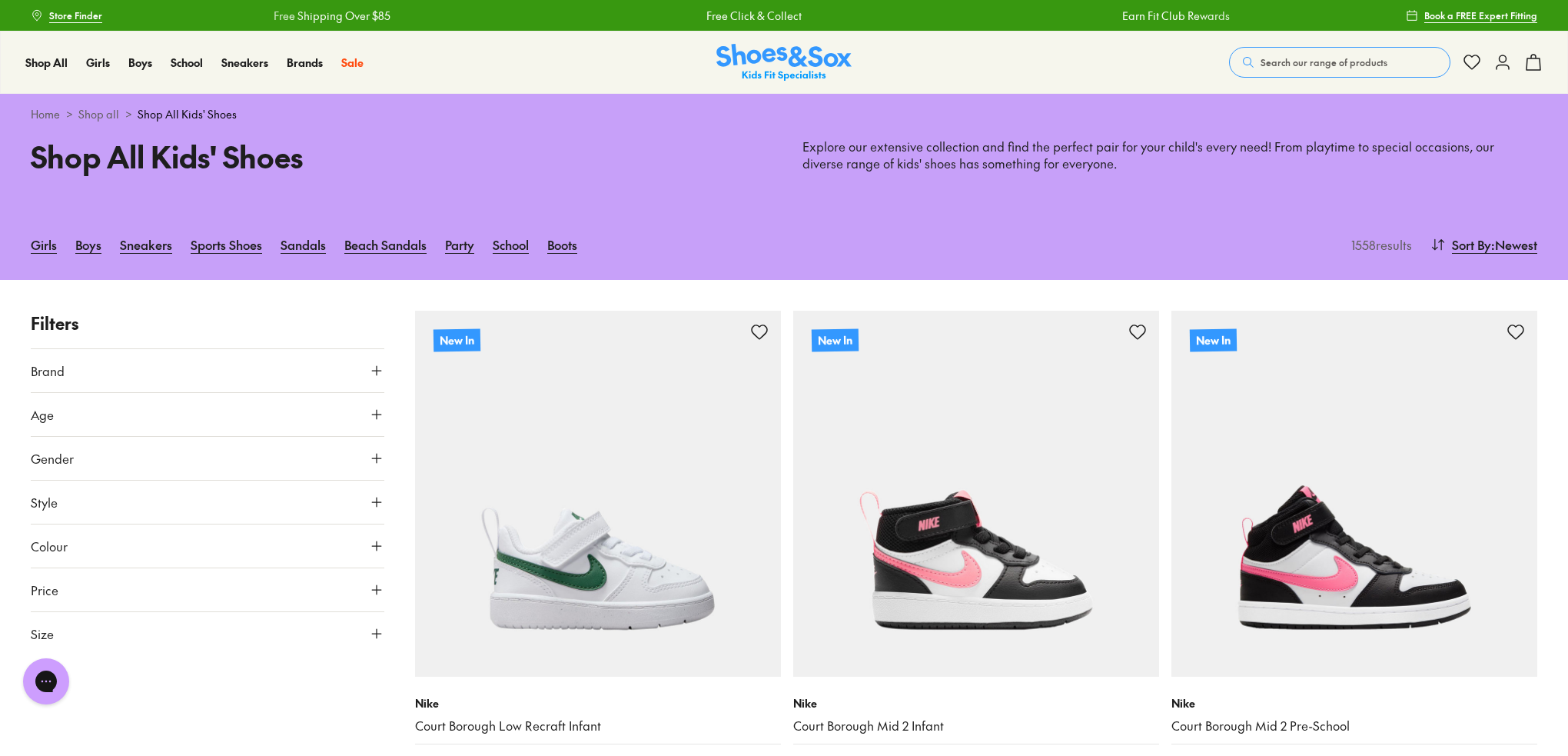
click at [350, 365] on button "Brand" at bounding box center [207, 370] width 353 height 43
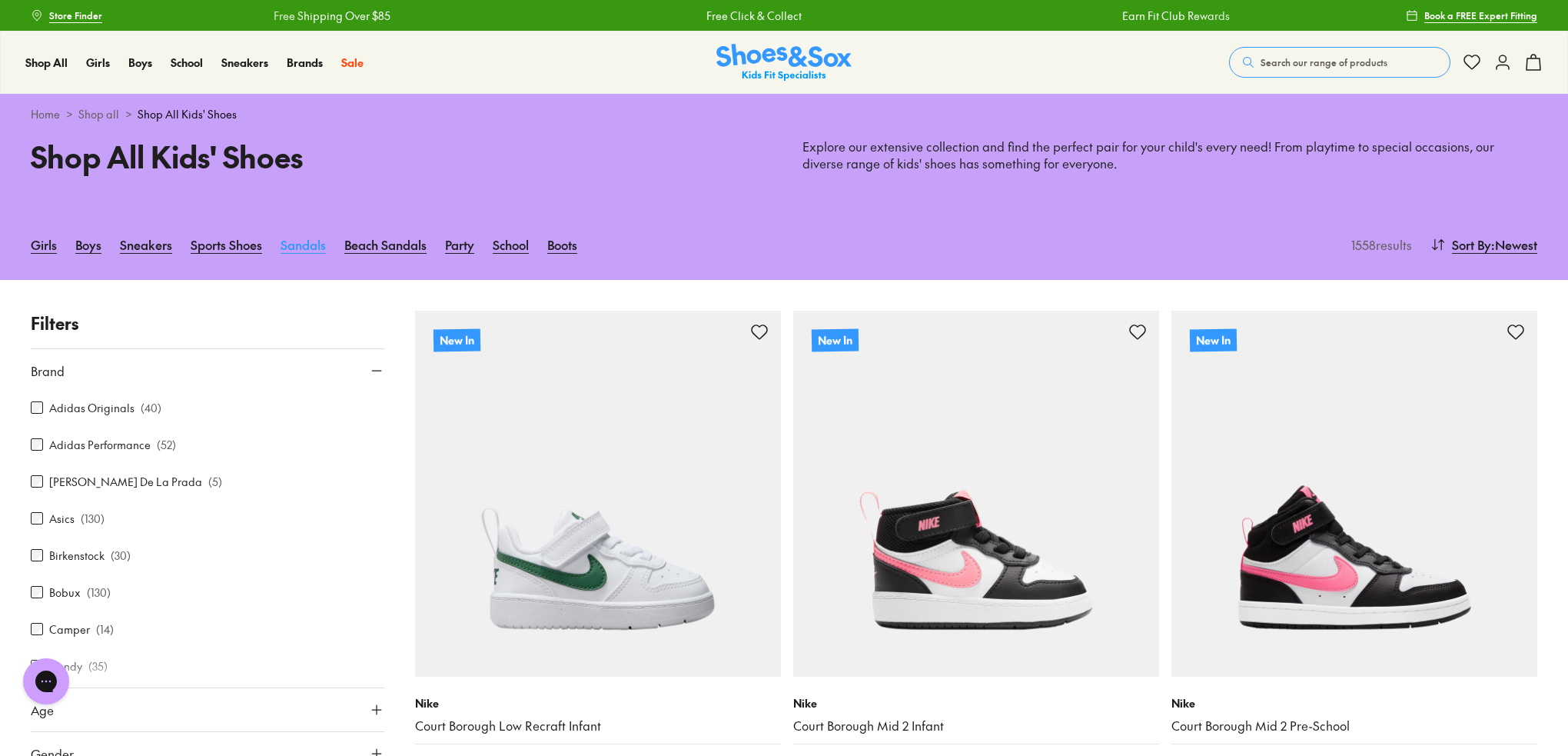
click at [296, 248] on link "Sandals" at bounding box center [303, 244] width 46 height 34
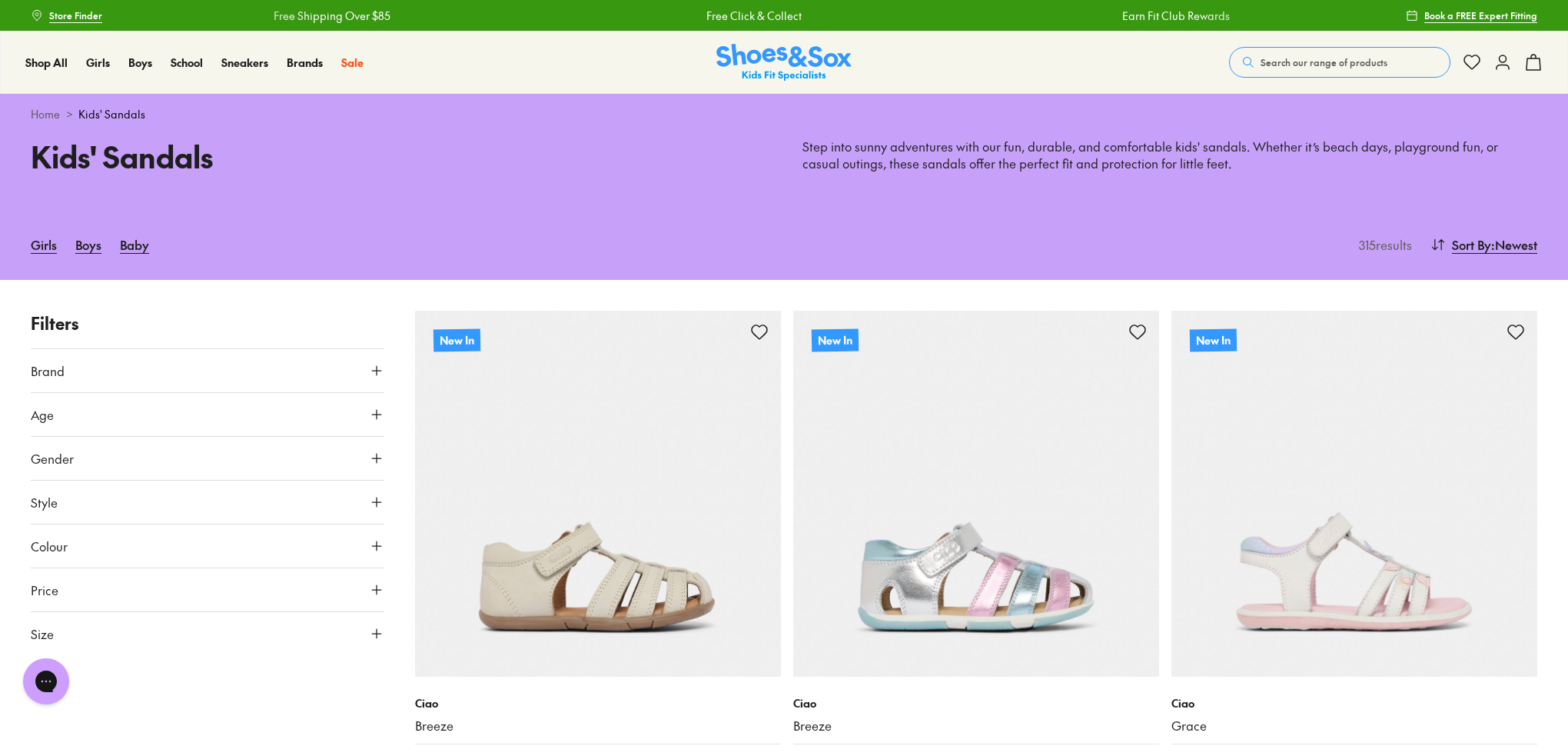
click at [380, 371] on icon at bounding box center [376, 370] width 15 height 15
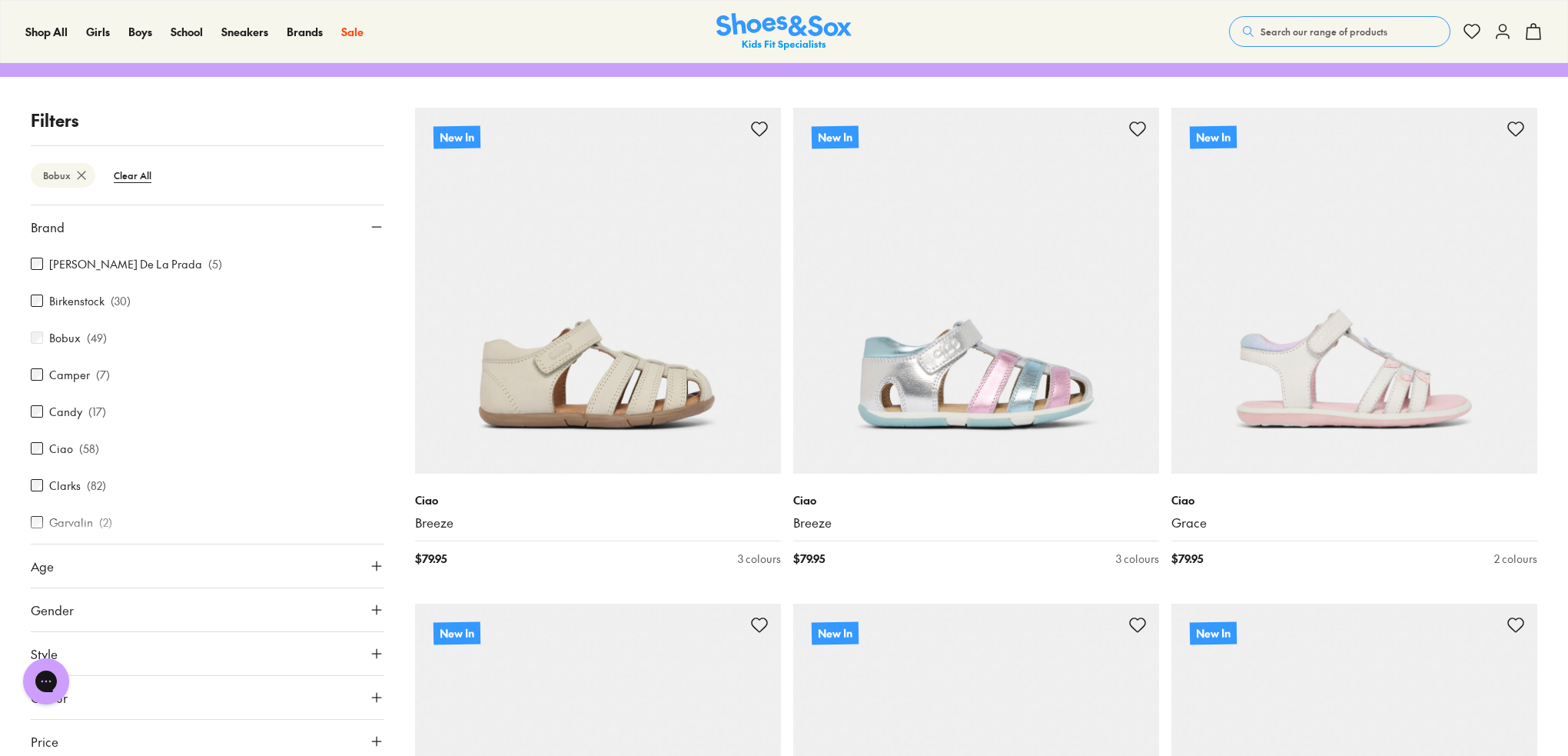
type input "***"
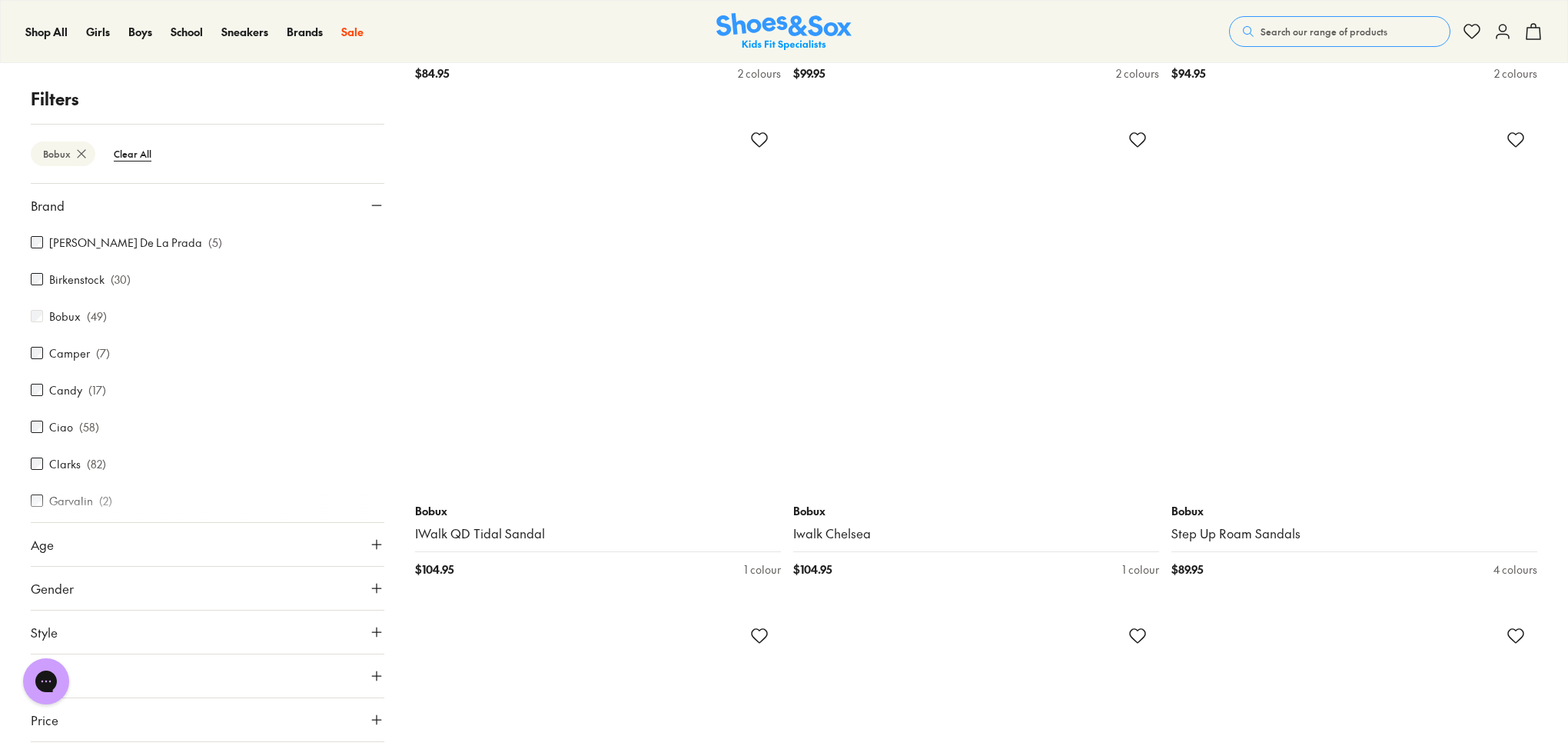
scroll to position [3739, 0]
